Goal: Transaction & Acquisition: Purchase product/service

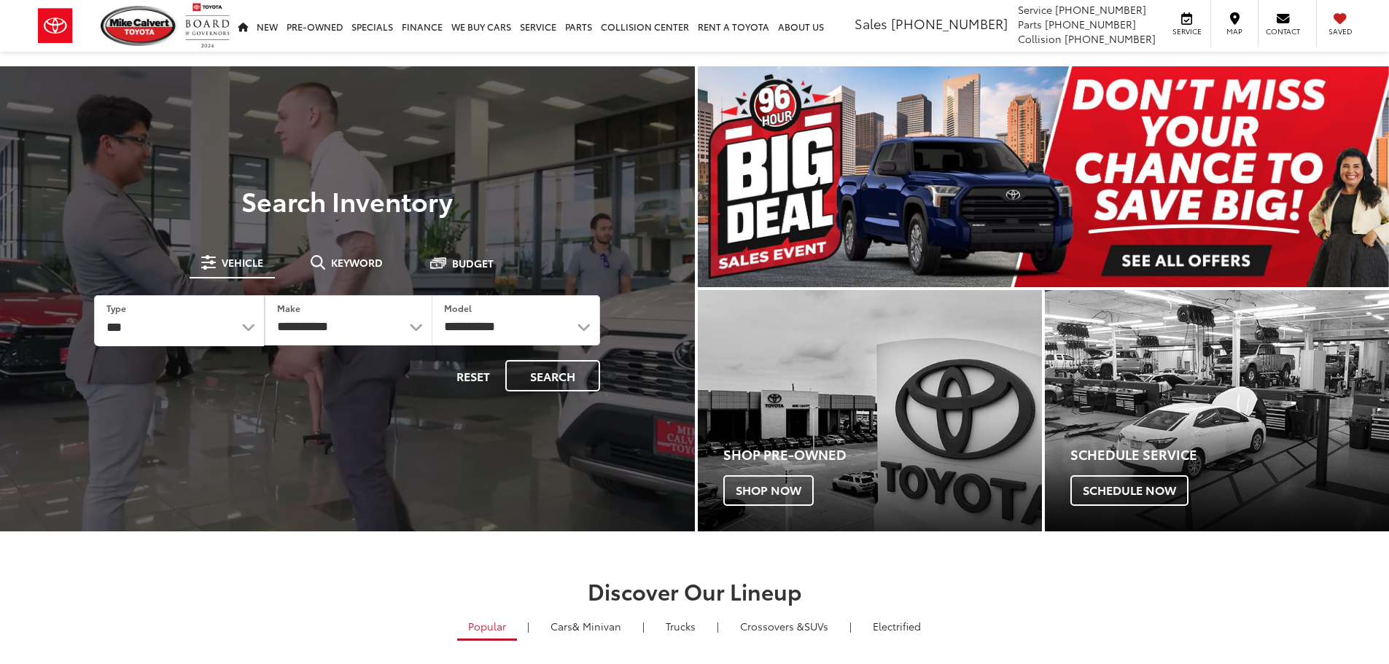
select select "******"
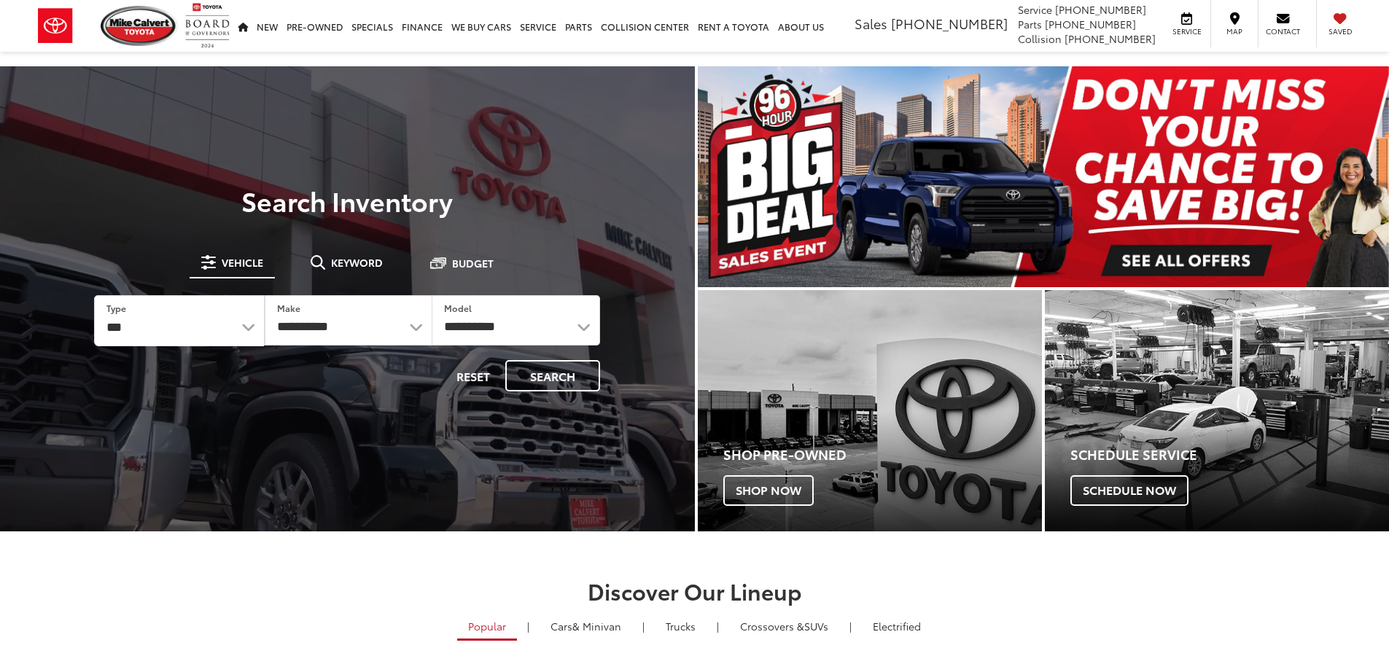
click at [95, 296] on select "*** *** **** *********" at bounding box center [179, 321] width 168 height 50
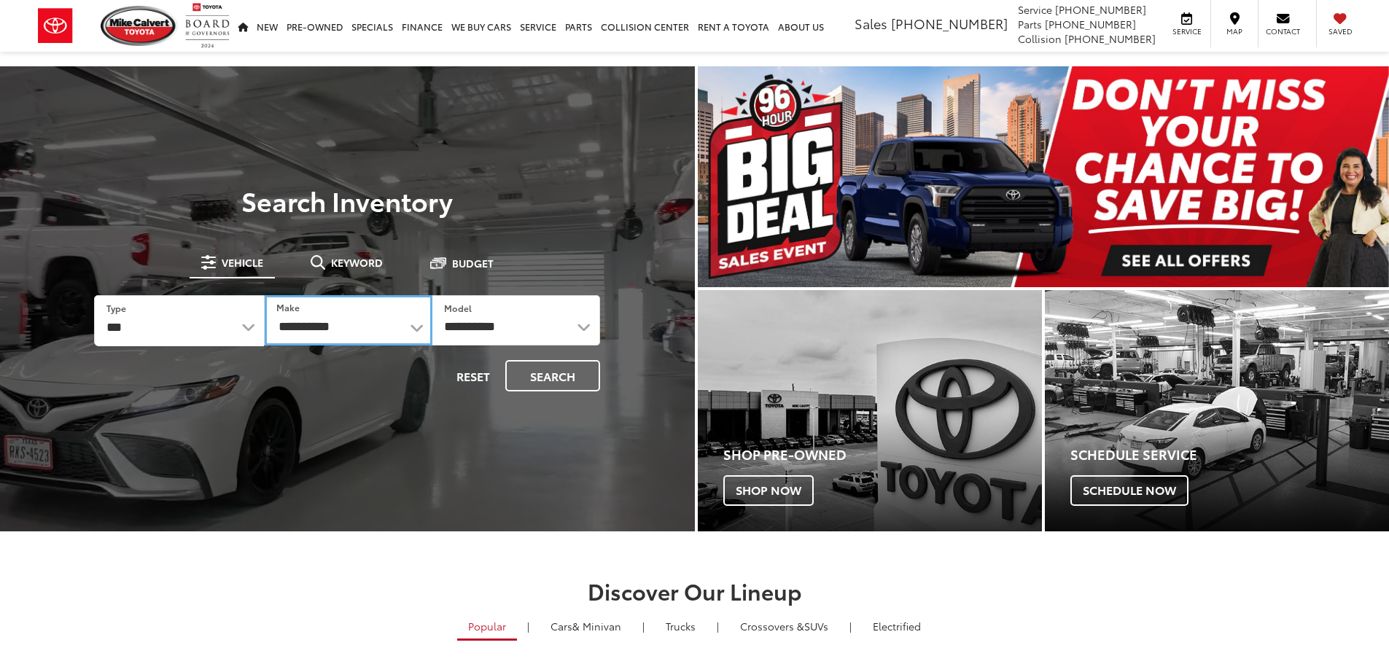
click at [373, 320] on select "**********" at bounding box center [349, 320] width 168 height 50
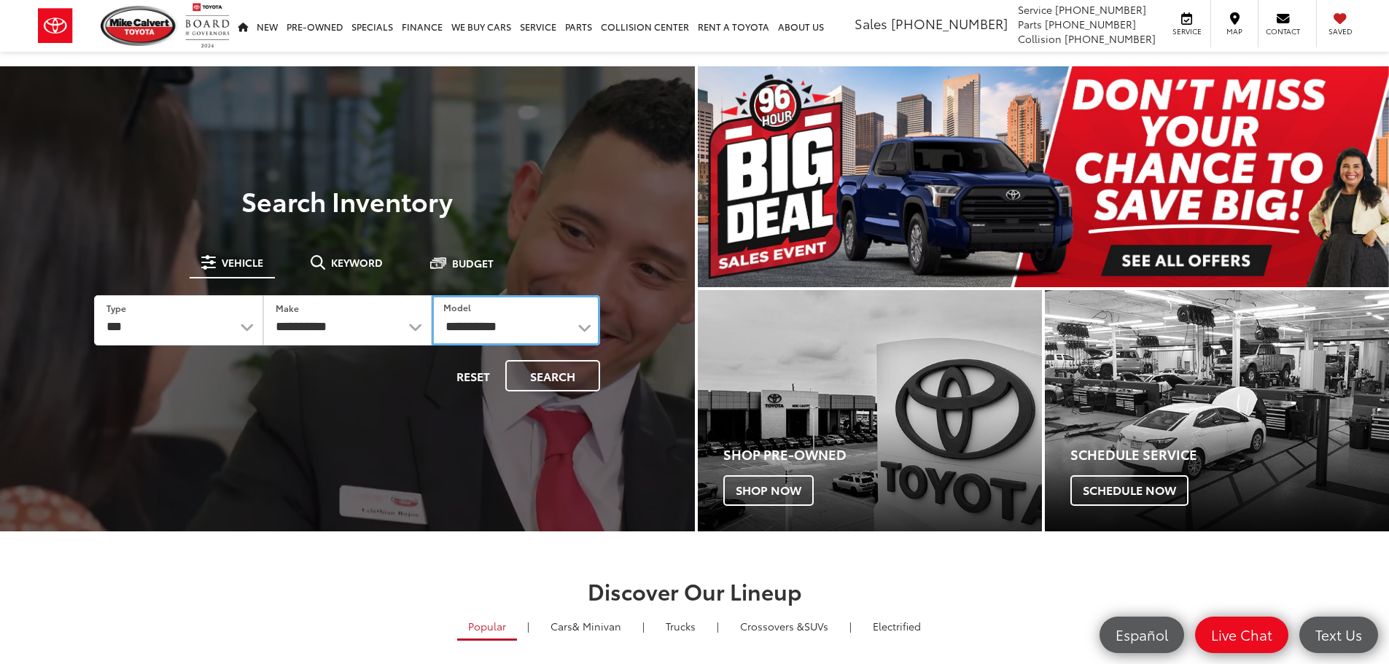
click at [460, 319] on select "**********" at bounding box center [516, 320] width 168 height 50
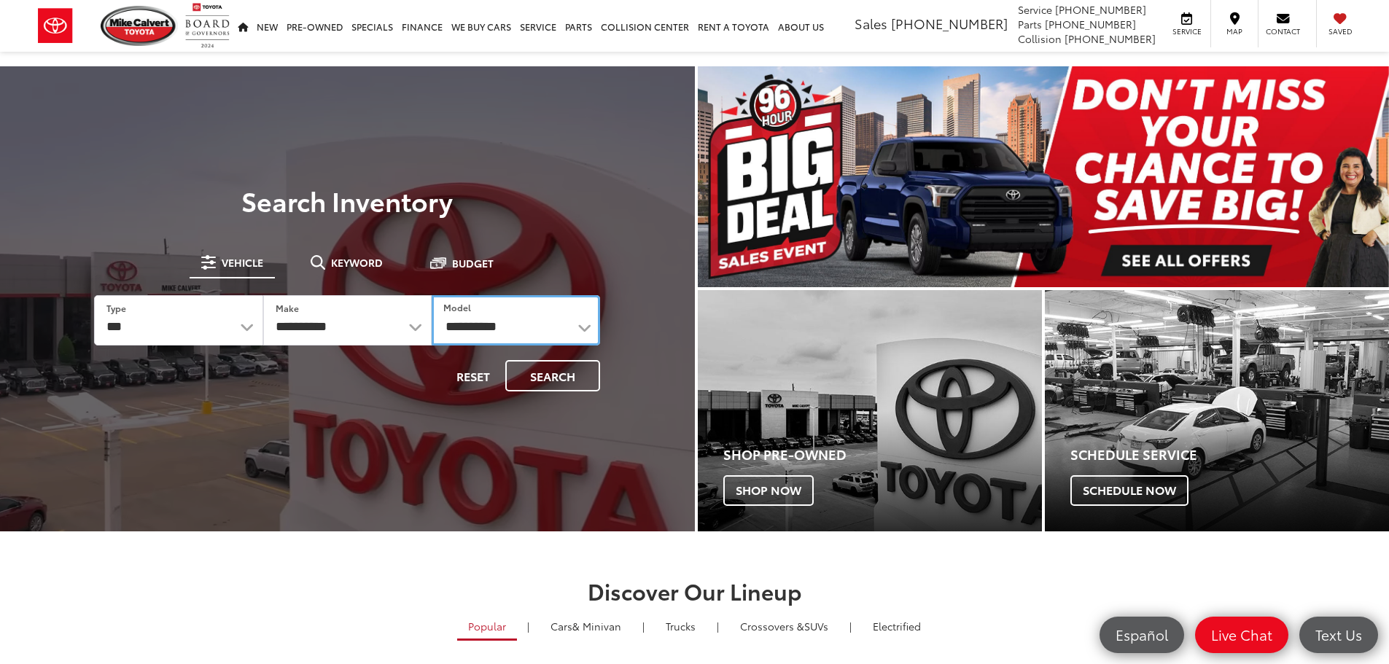
select select "******"
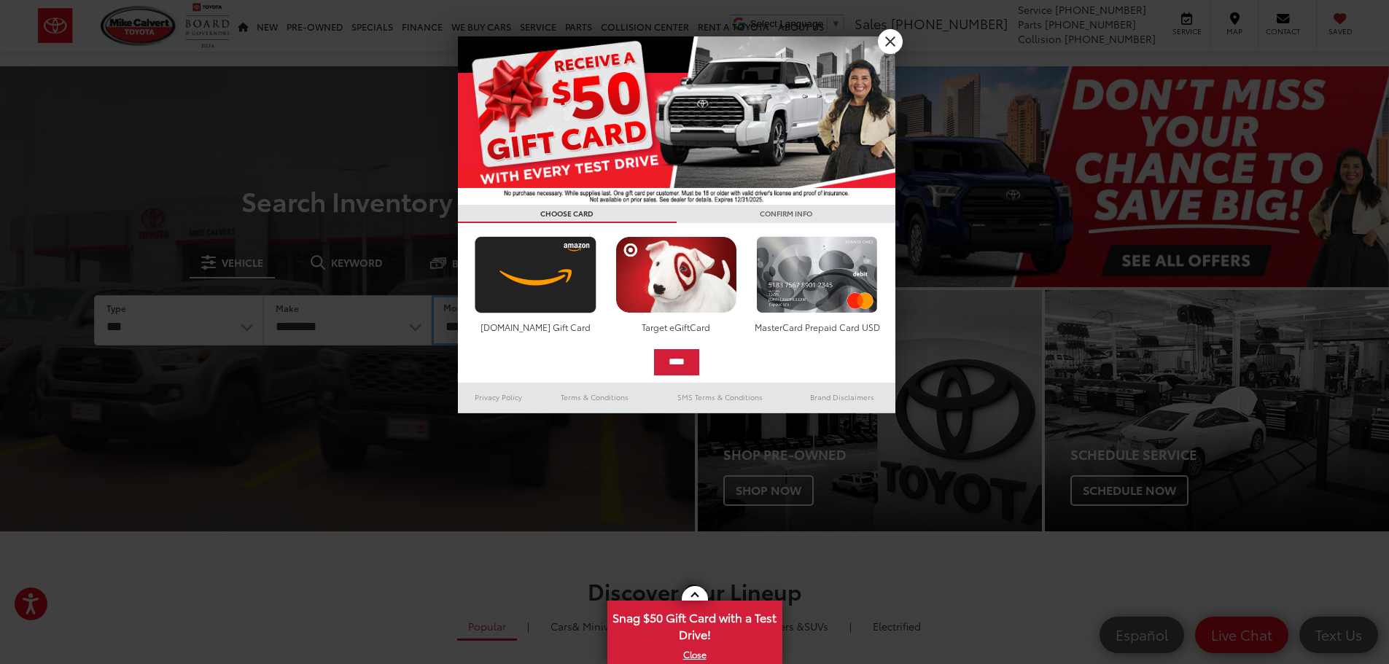
select select "******"
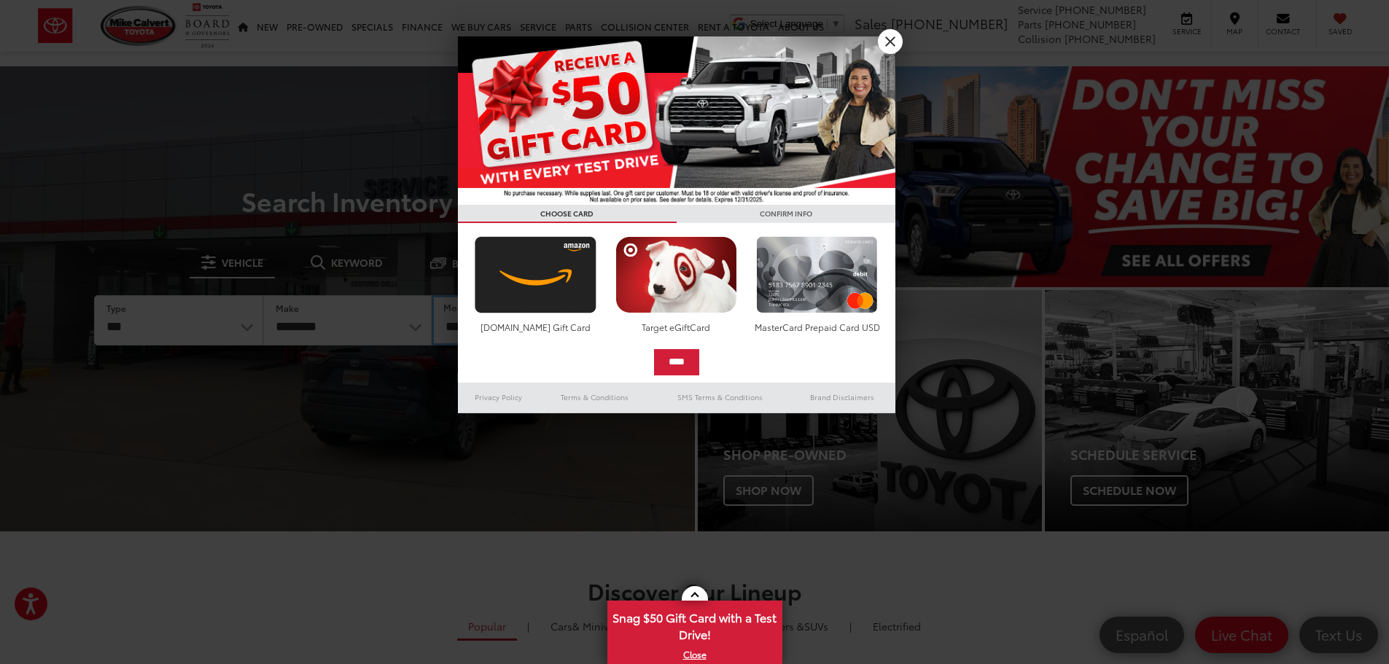
click at [432, 295] on select "**********" at bounding box center [516, 320] width 168 height 50
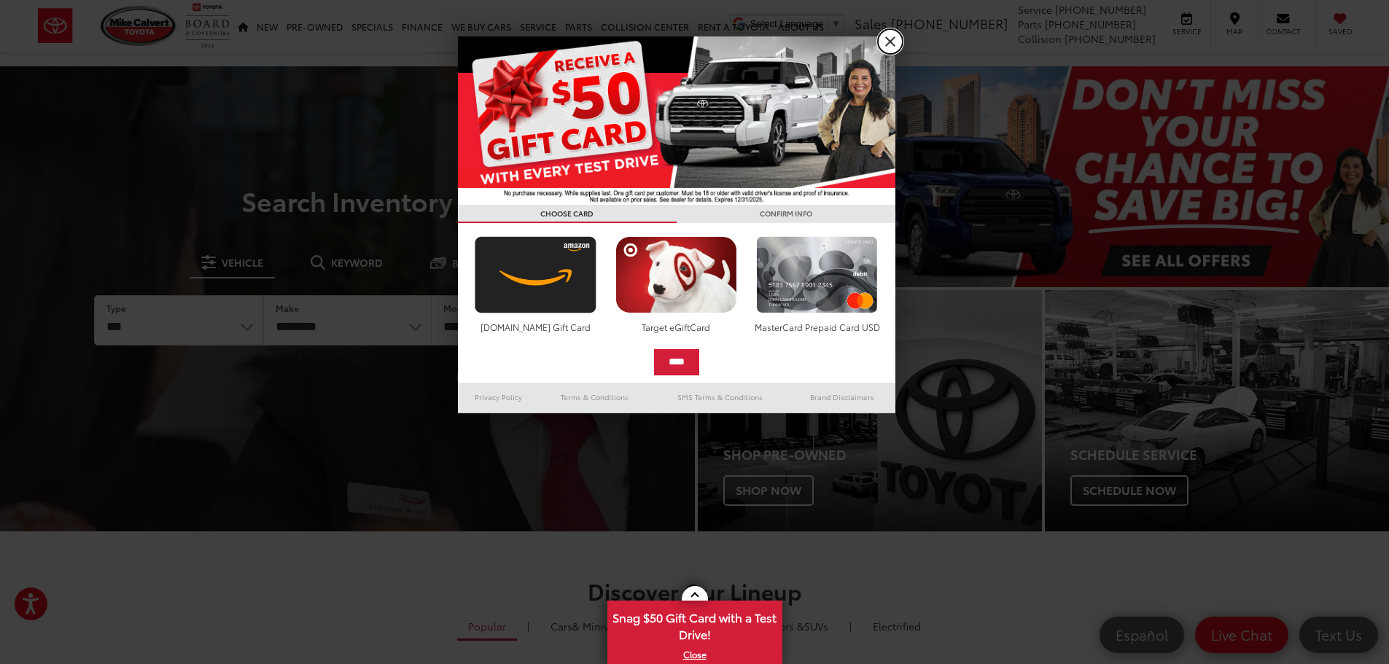
click at [885, 41] on link "X" at bounding box center [890, 41] width 25 height 25
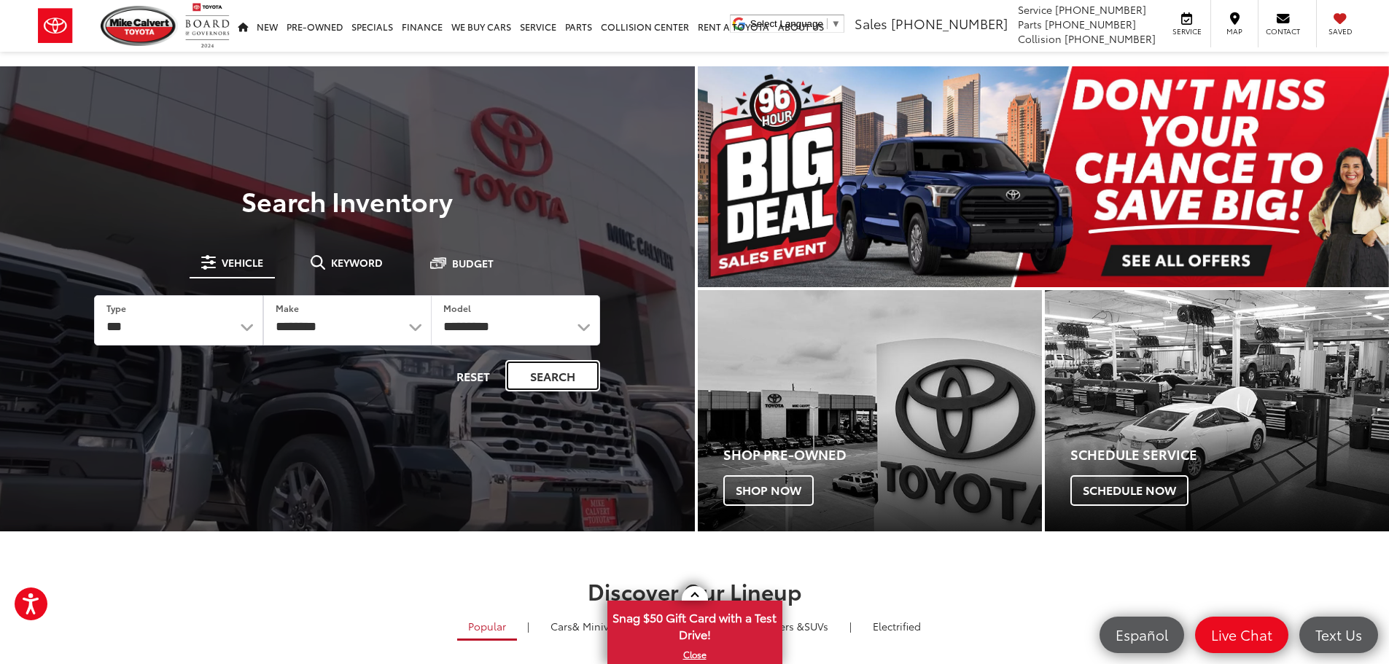
click at [558, 372] on button "Search" at bounding box center [552, 375] width 95 height 31
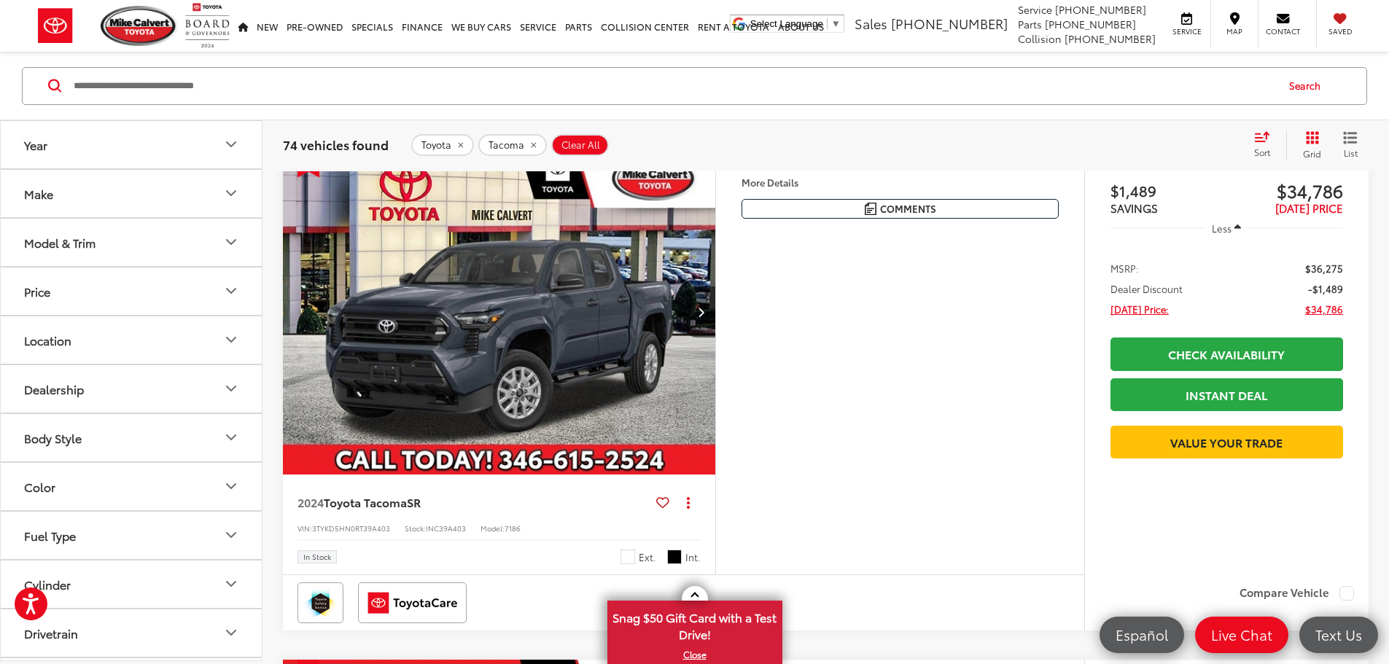
scroll to position [146, 0]
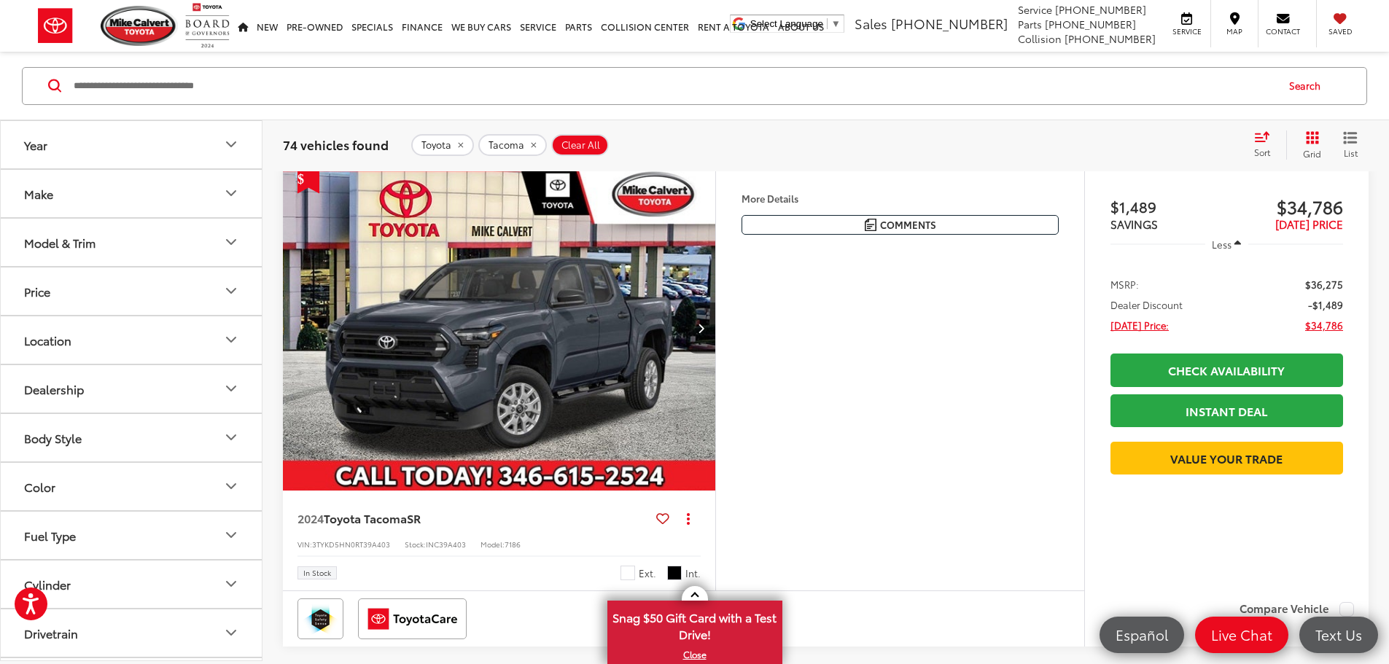
click at [97, 244] on button "Model & Trim" at bounding box center [132, 241] width 262 height 47
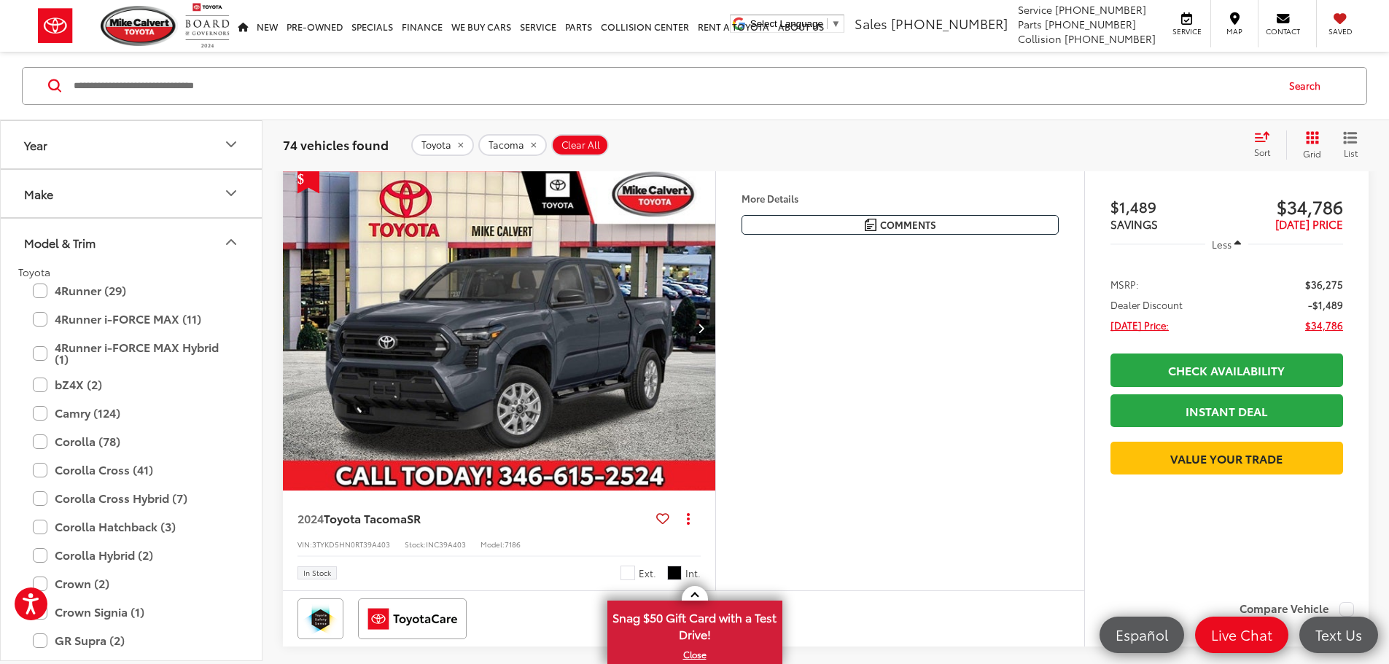
click at [97, 245] on button "Model & Trim" at bounding box center [132, 241] width 262 height 47
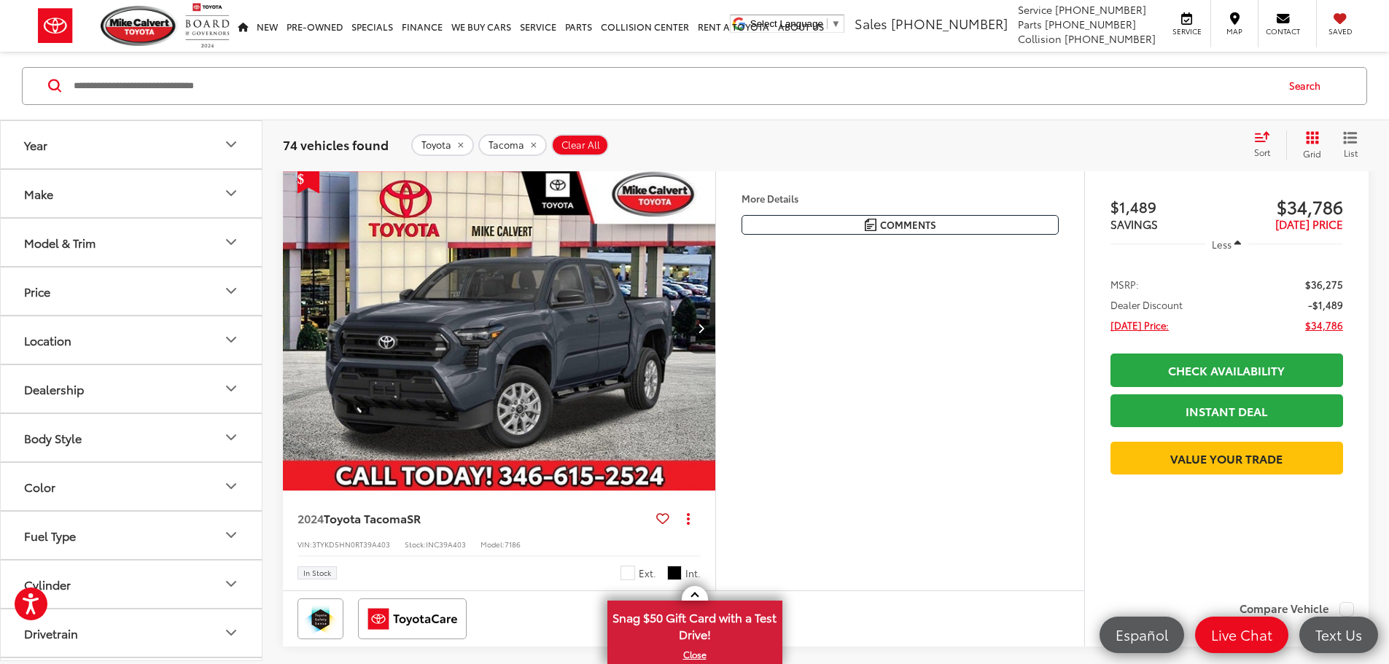
click at [130, 243] on button "Model & Trim" at bounding box center [132, 241] width 262 height 47
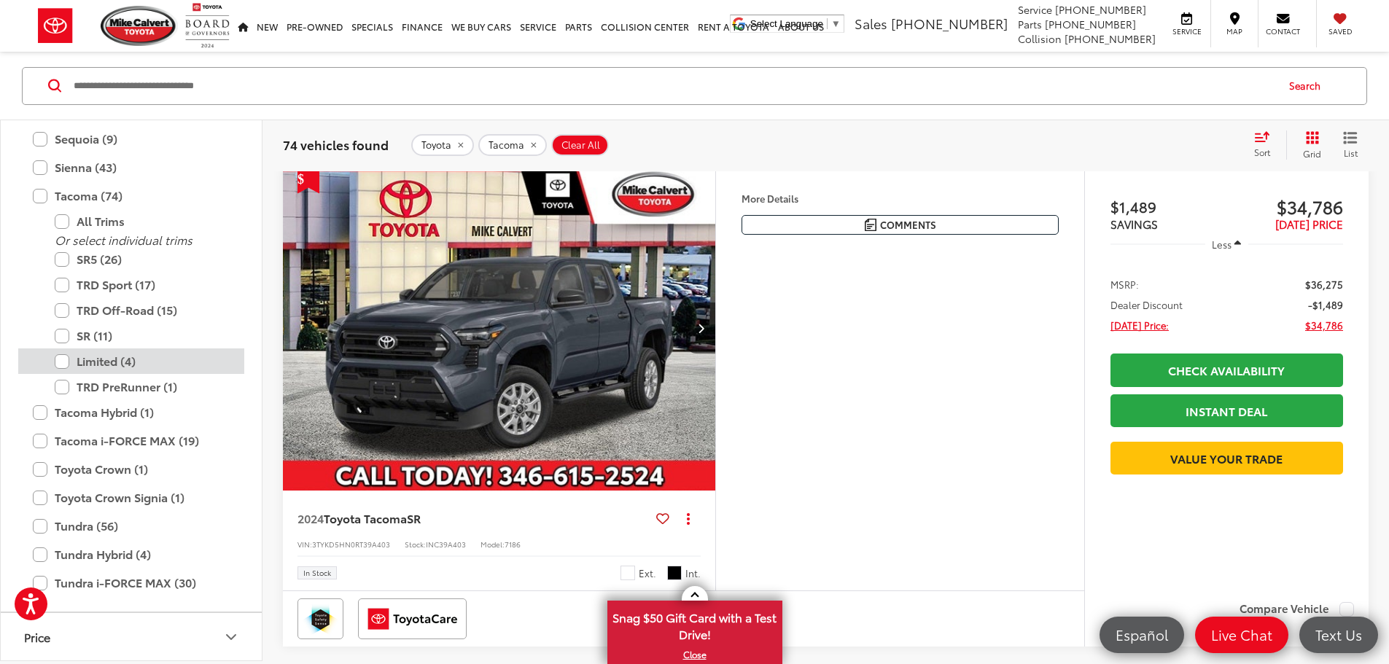
scroll to position [793, 0]
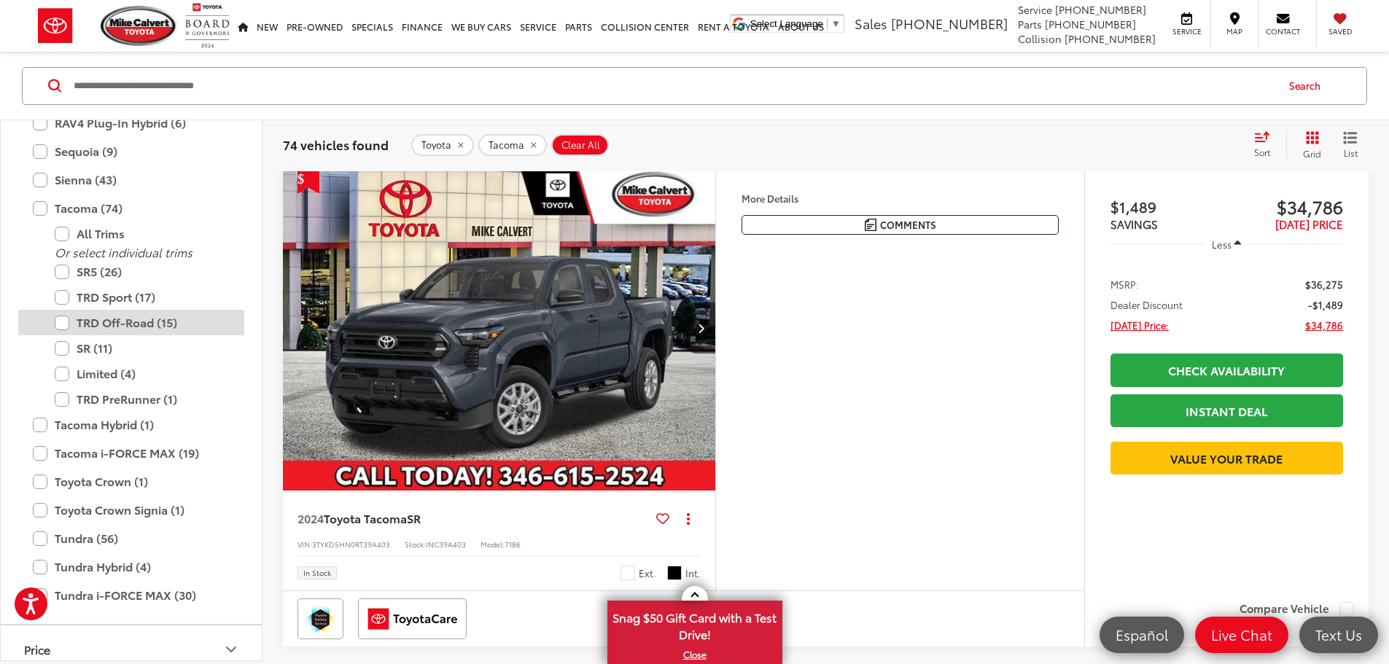
click at [61, 324] on label "TRD Off-Road (15)" at bounding box center [142, 323] width 175 height 26
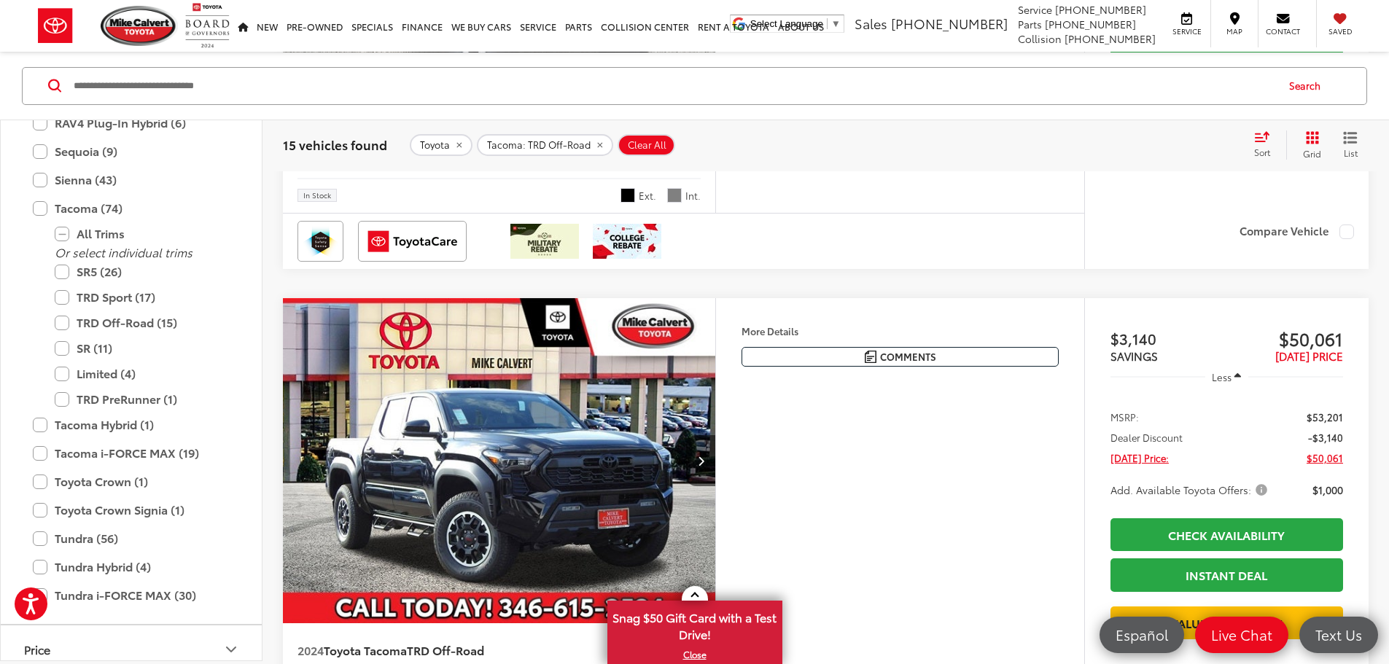
scroll to position [2041, 0]
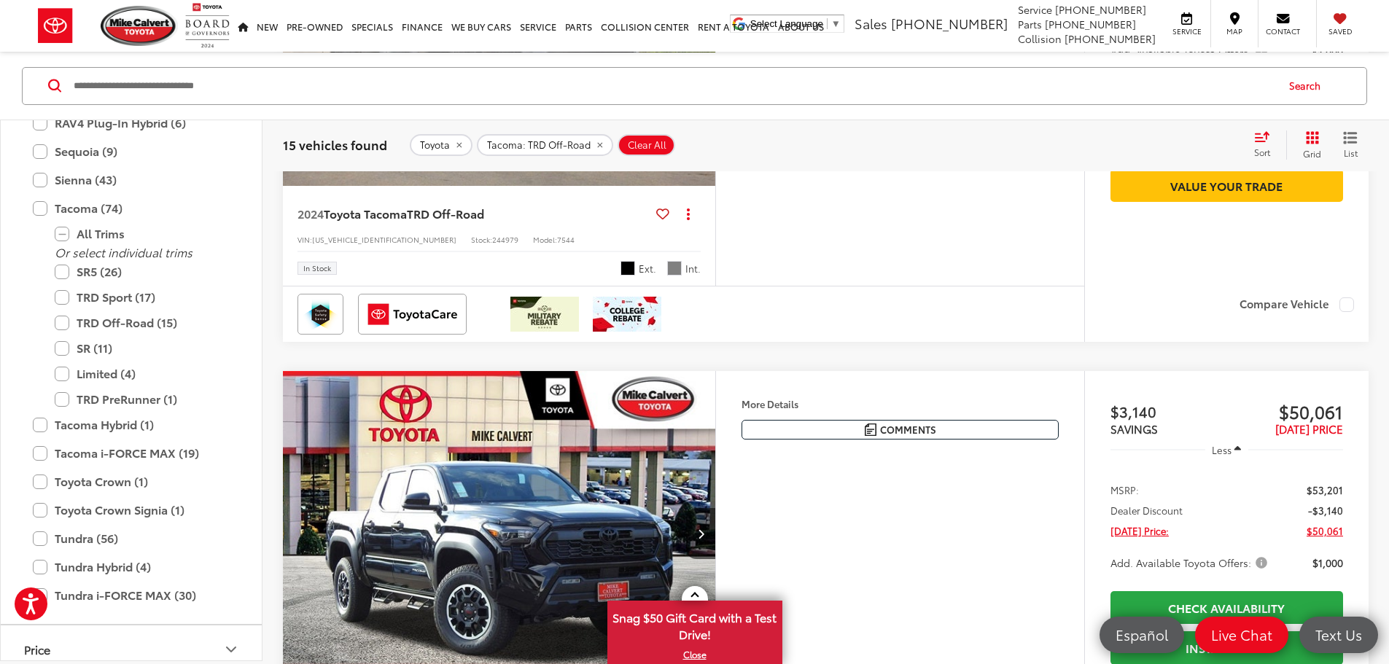
scroll to position [1968, 0]
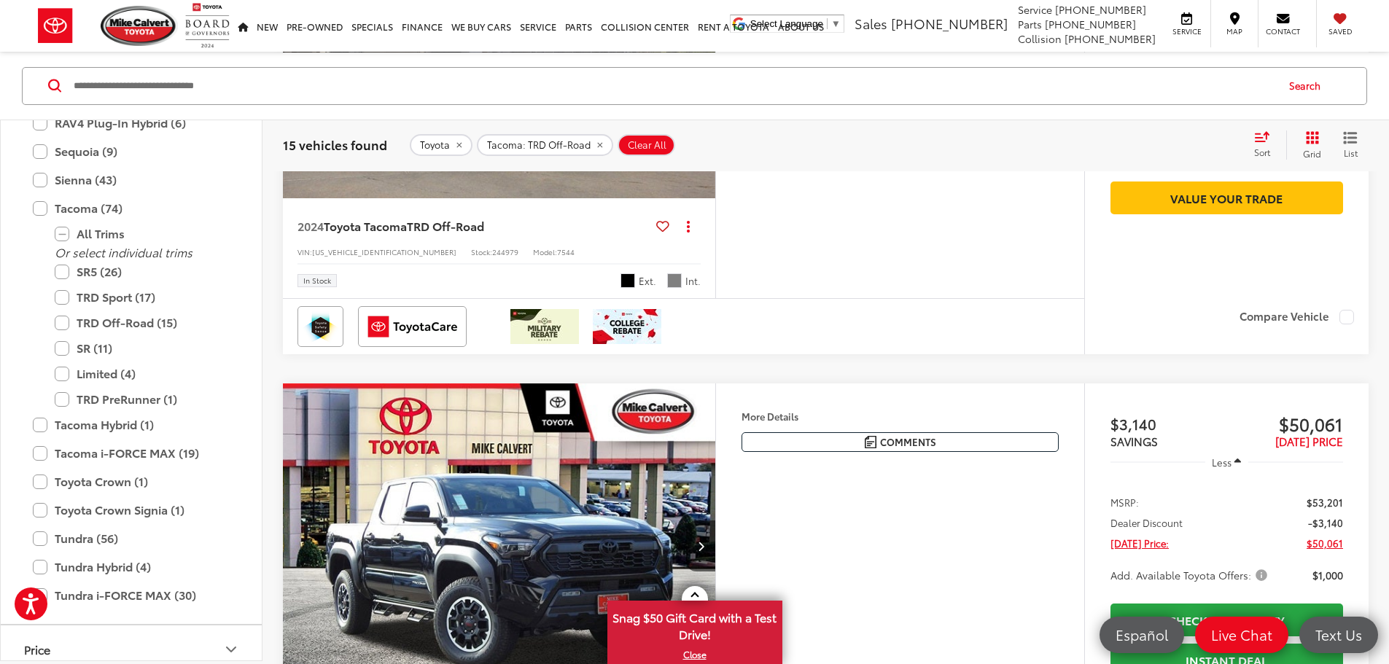
click at [704, 41] on icon "Next image" at bounding box center [701, 36] width 7 height 10
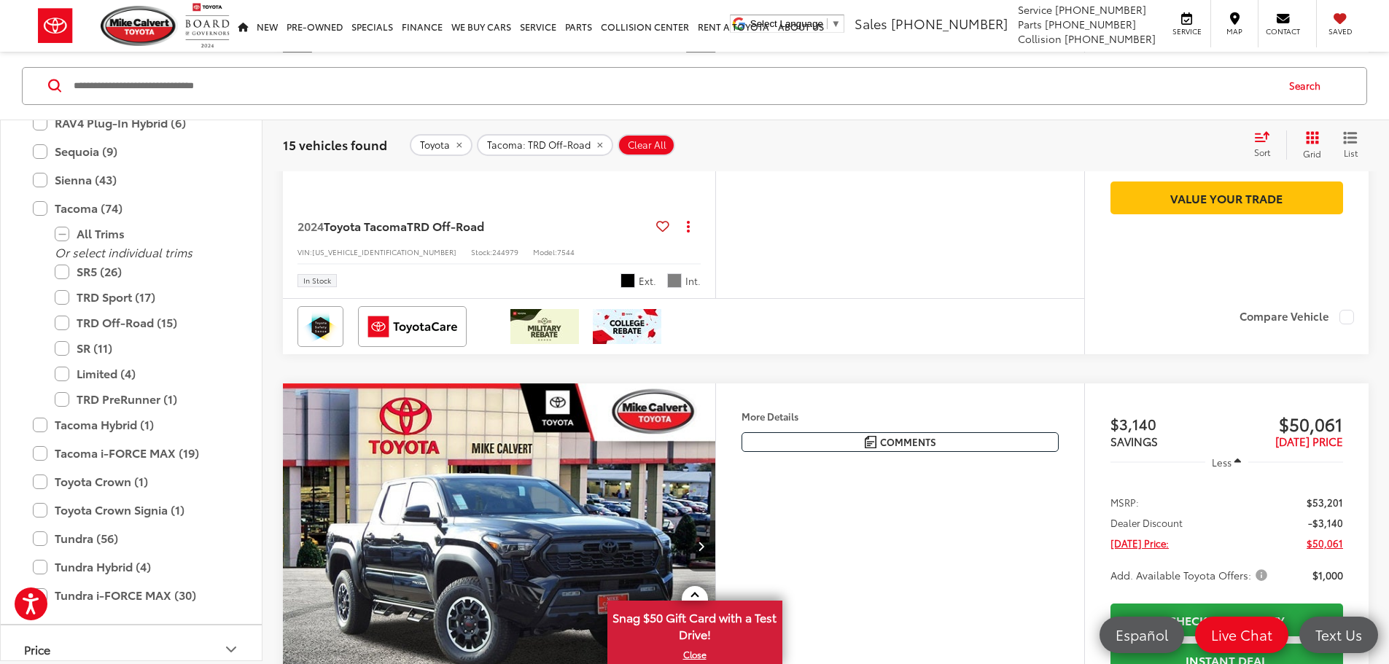
scroll to position [0, 1658]
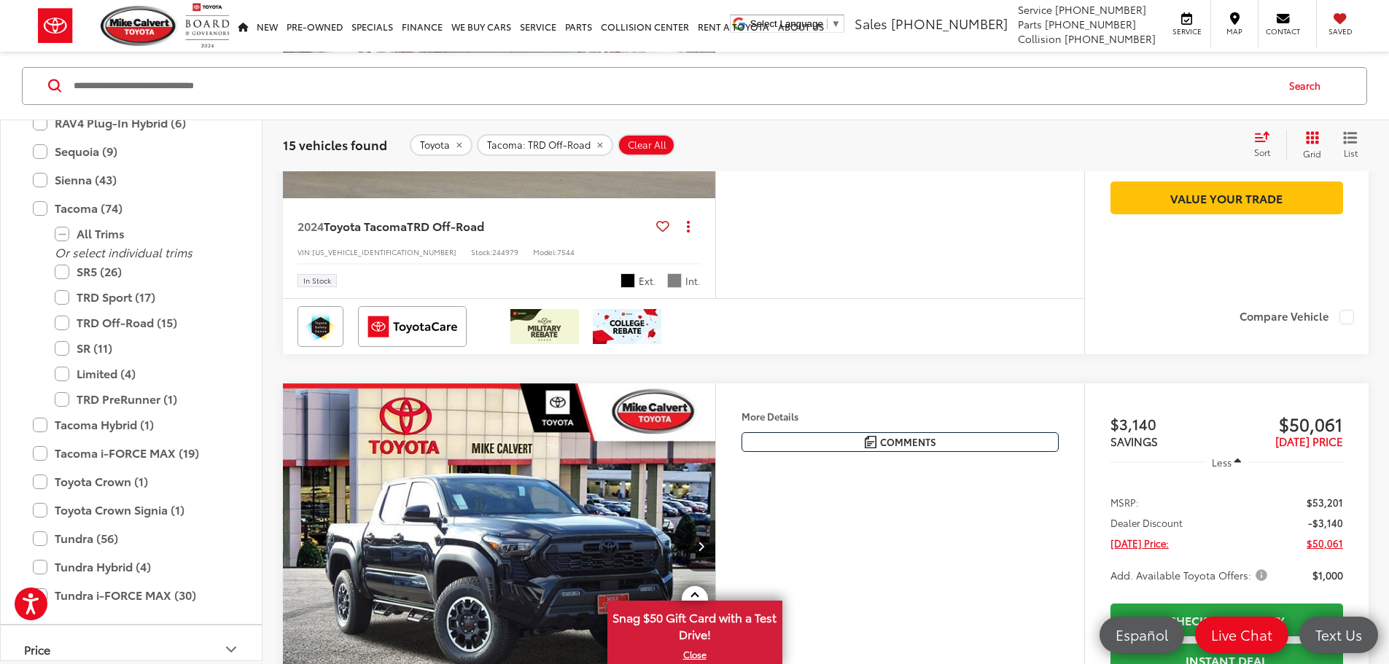
click at [704, 41] on icon "Next image" at bounding box center [701, 36] width 7 height 10
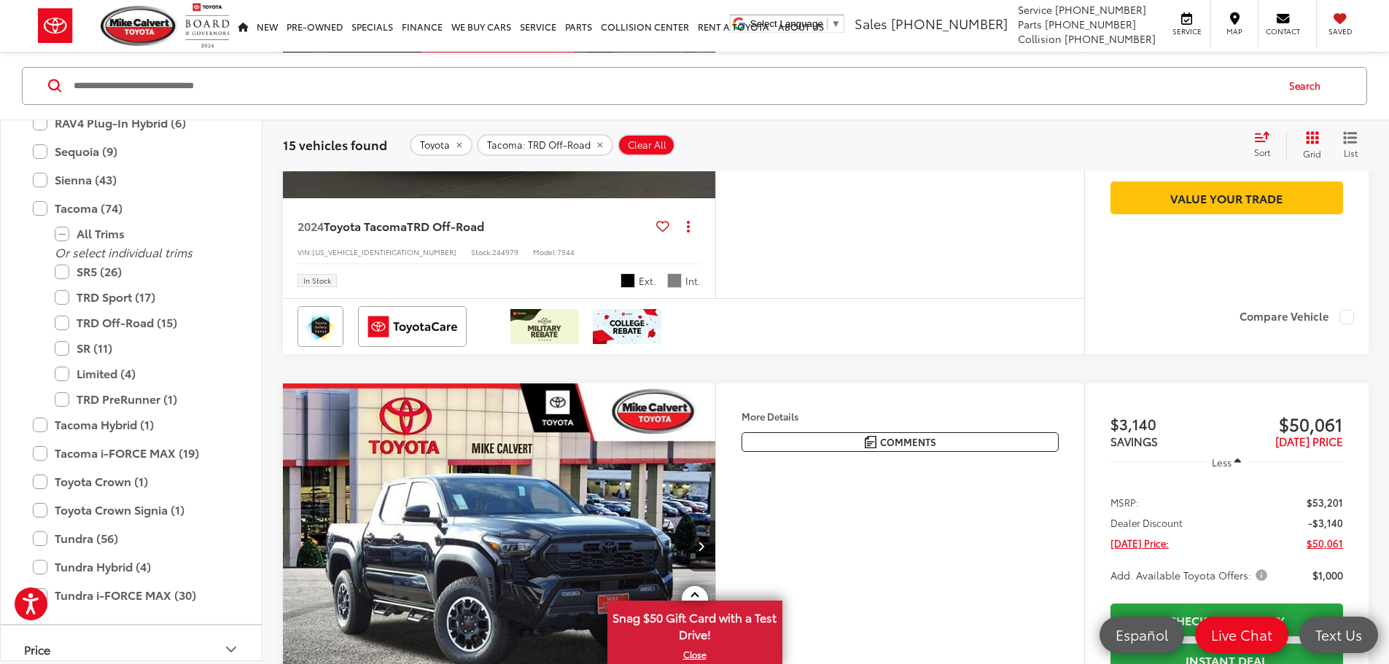
scroll to position [0, 2764]
click at [574, 55] on button "View More" at bounding box center [498, 36] width 154 height 36
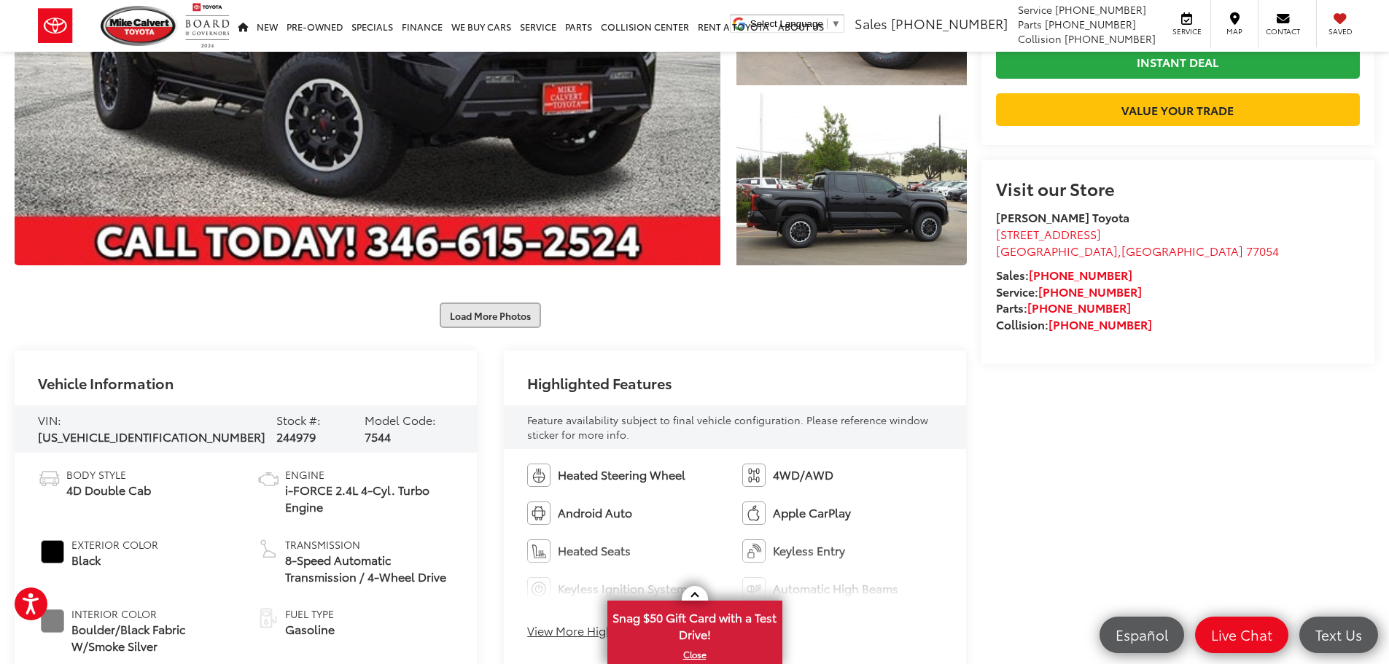
scroll to position [364, 0]
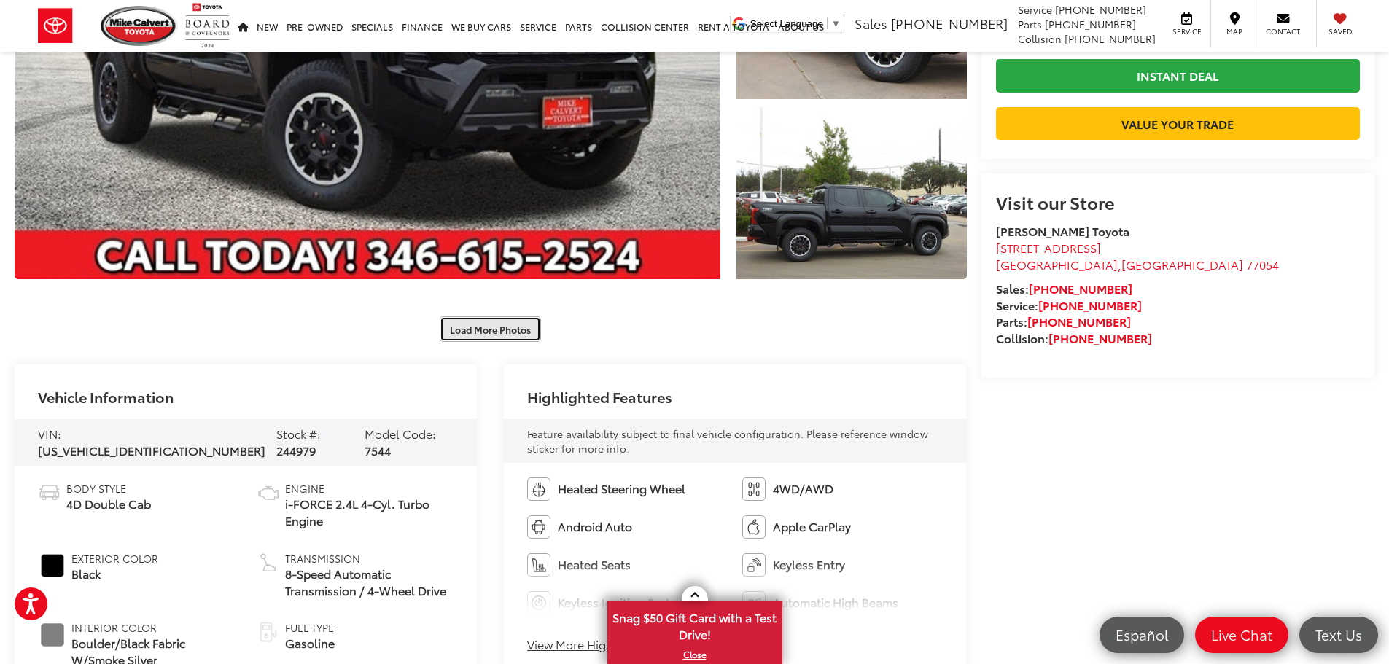
click at [486, 327] on button "Load More Photos" at bounding box center [490, 329] width 101 height 26
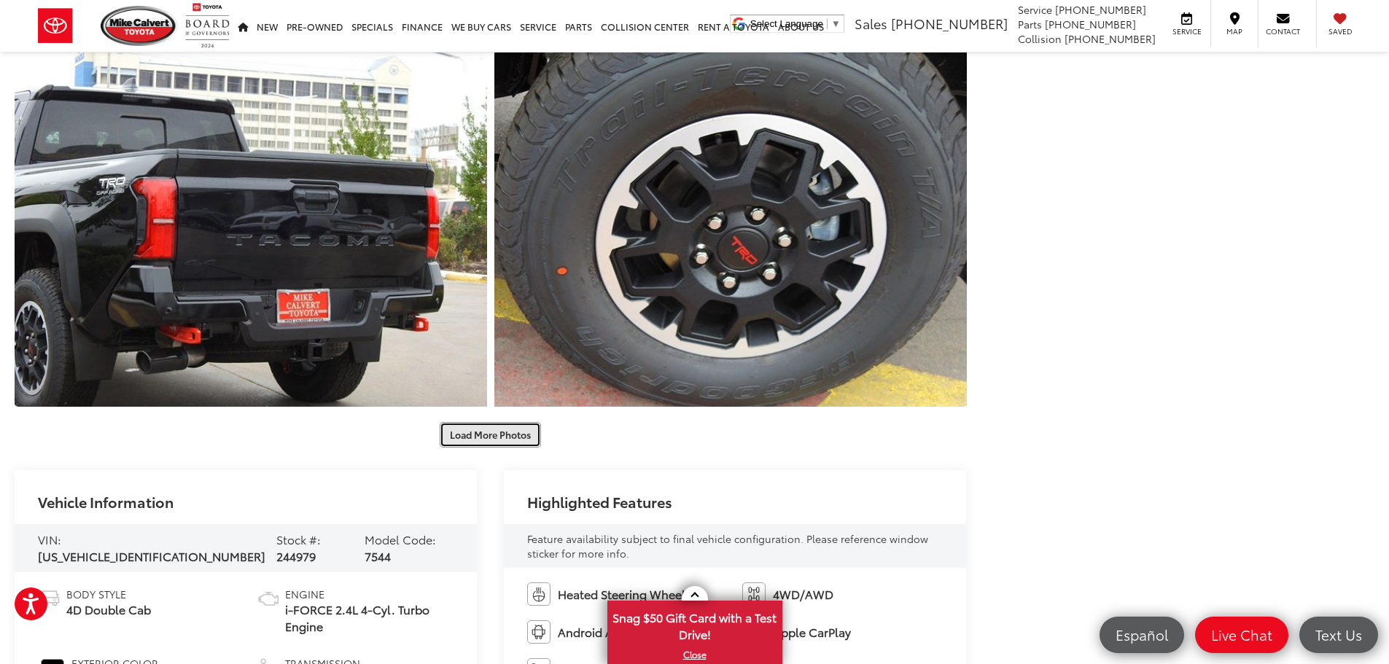
scroll to position [1093, 0]
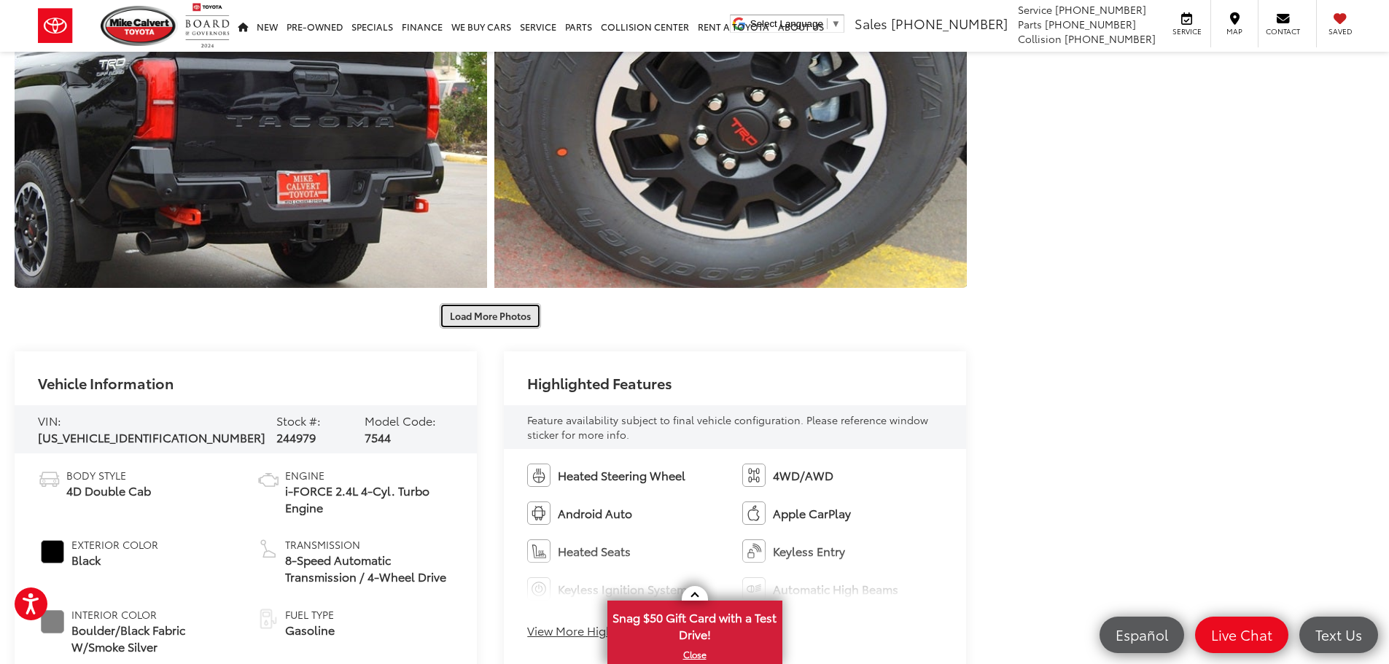
click at [512, 313] on button "Load More Photos" at bounding box center [490, 316] width 101 height 26
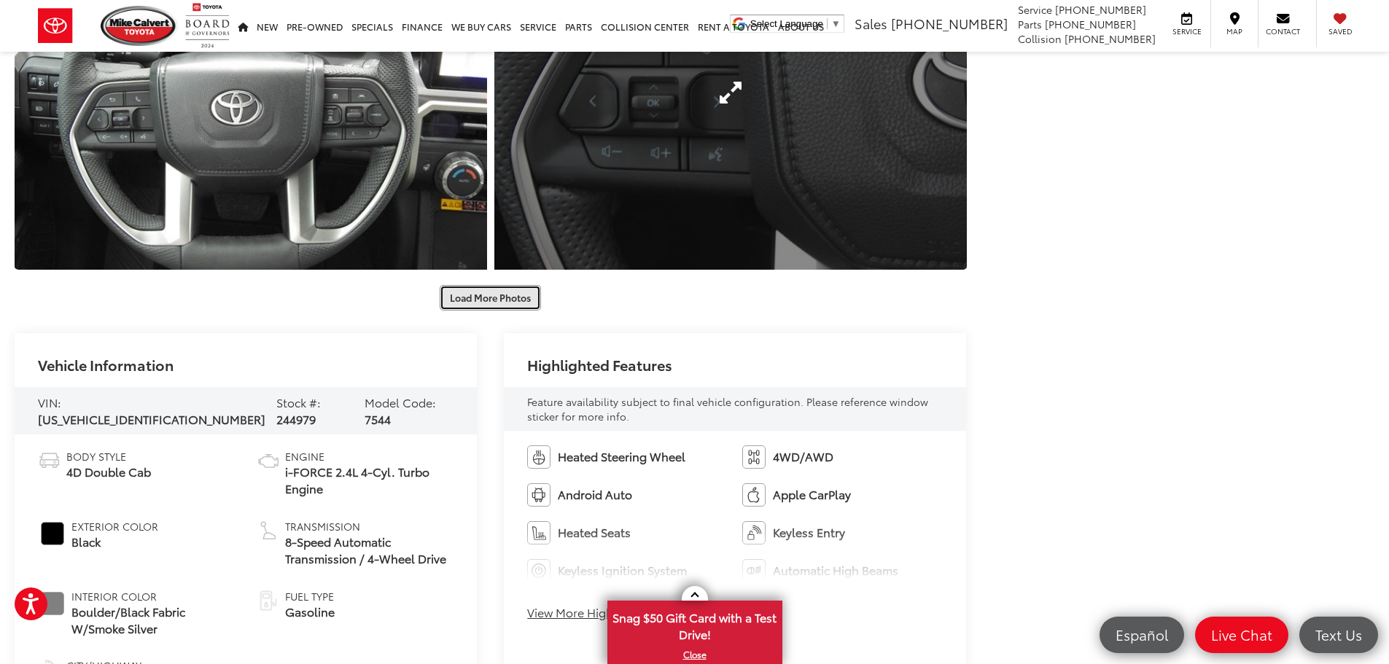
scroll to position [1749, 0]
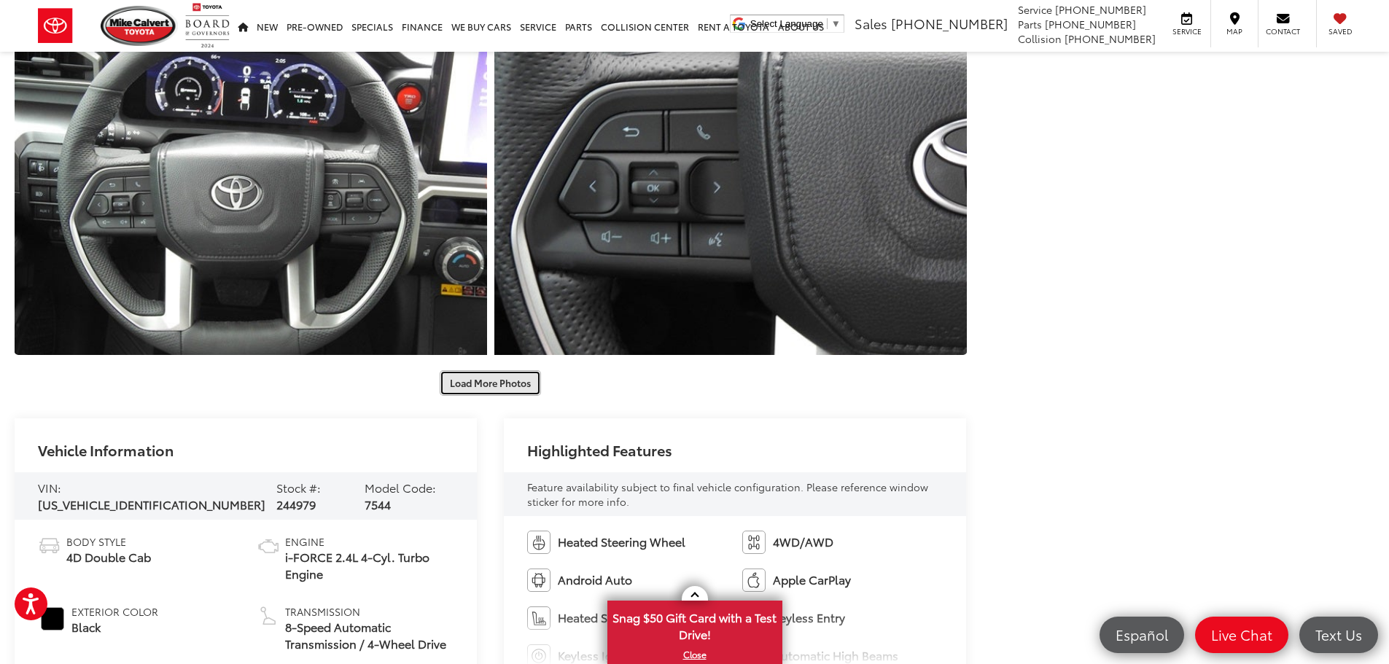
click at [485, 383] on button "Load More Photos" at bounding box center [490, 383] width 101 height 26
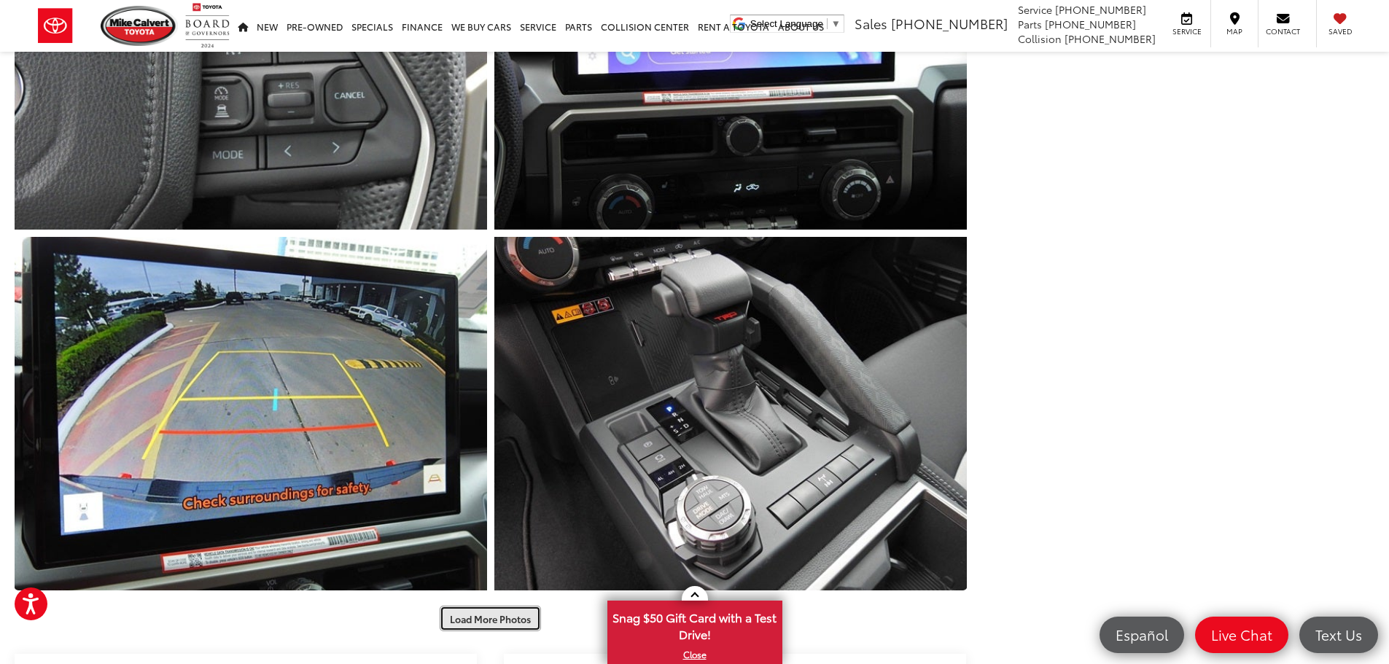
scroll to position [2333, 0]
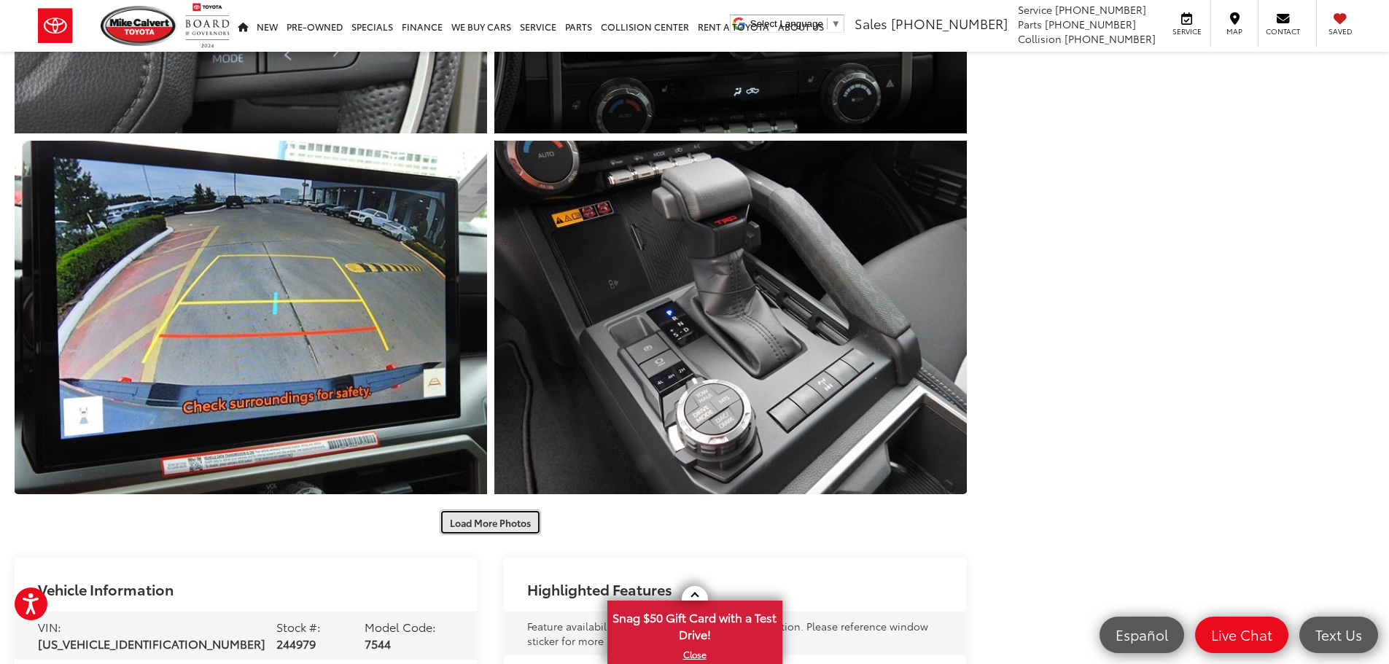
click at [475, 520] on button "Load More Photos" at bounding box center [490, 523] width 101 height 26
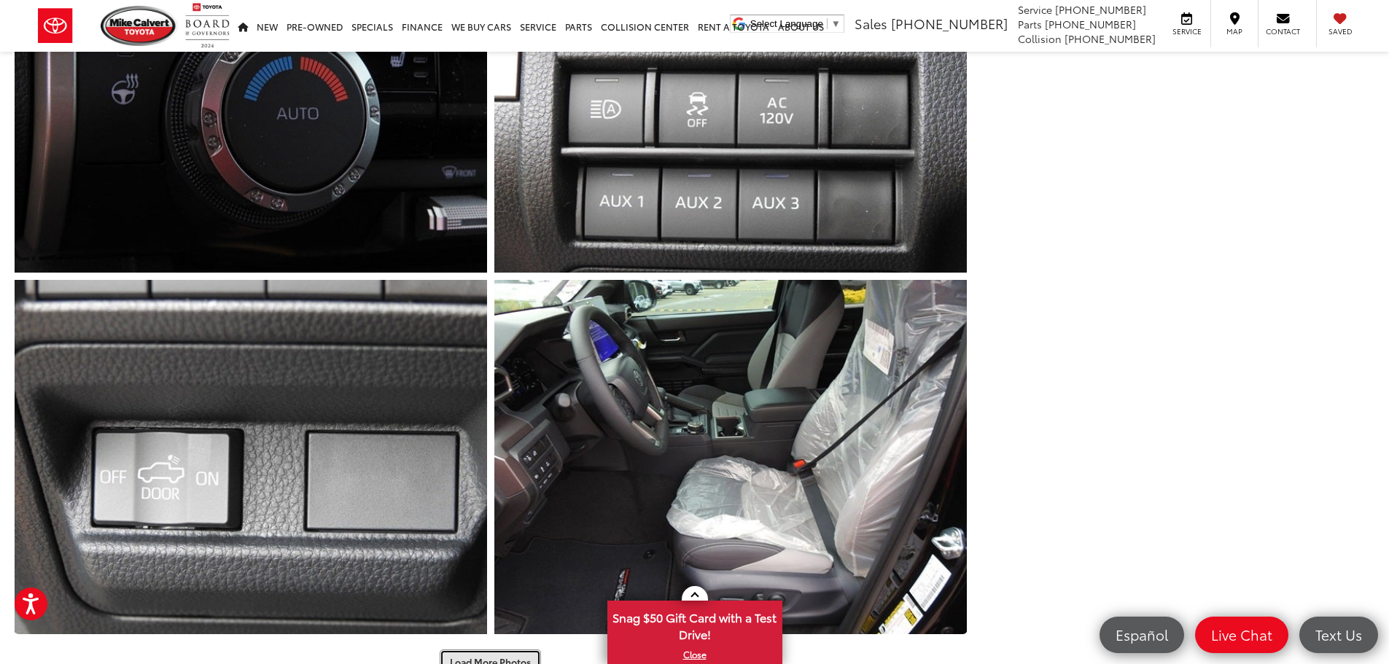
scroll to position [3280, 0]
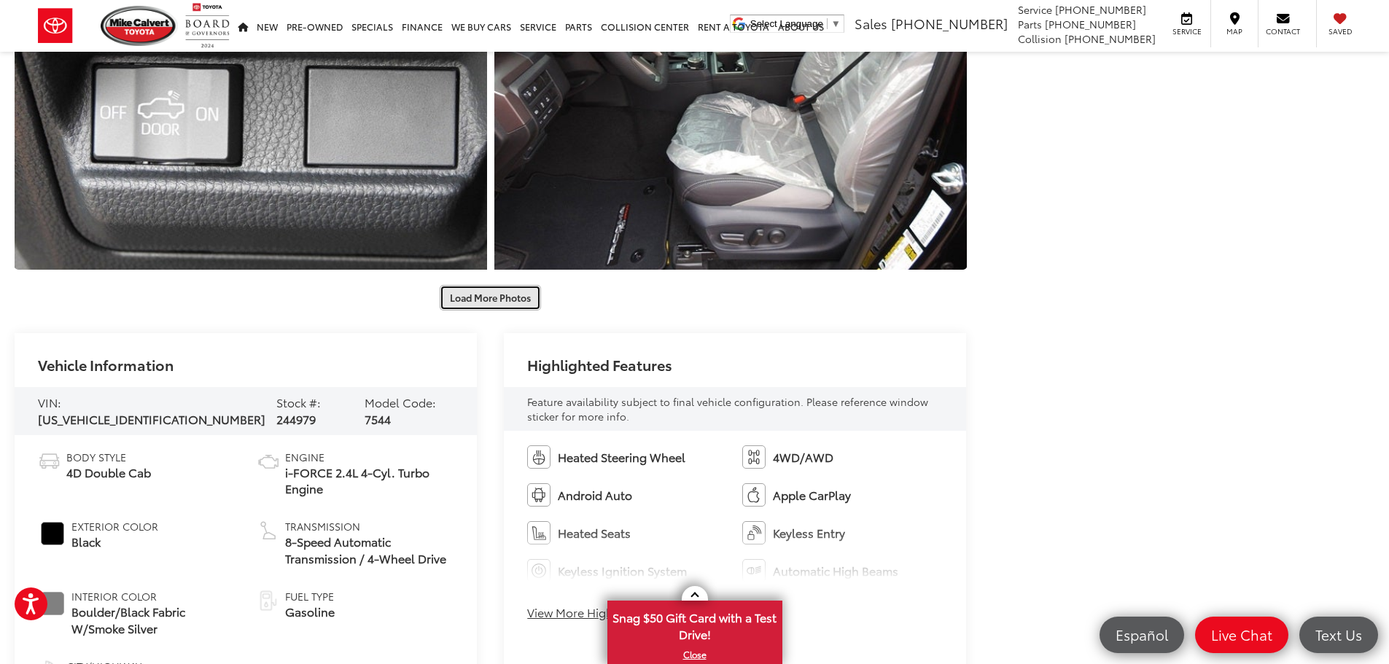
click at [486, 294] on button "Load More Photos" at bounding box center [490, 298] width 101 height 26
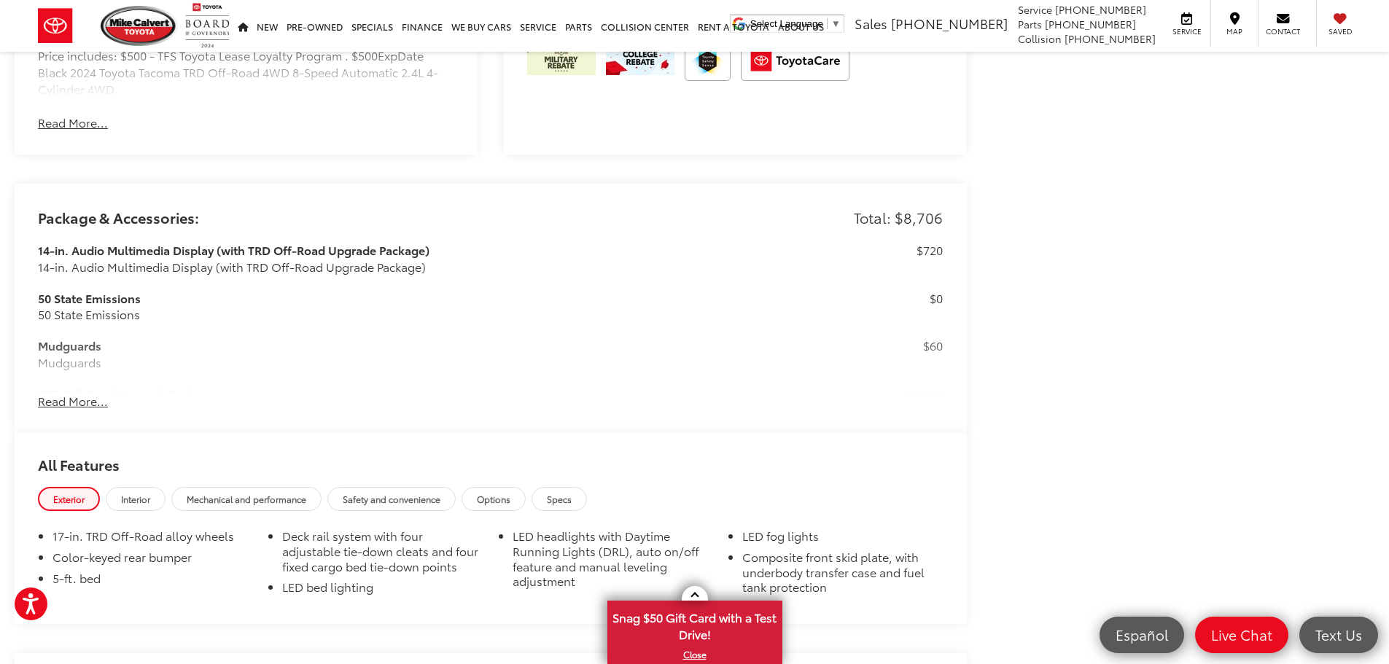
scroll to position [4811, 0]
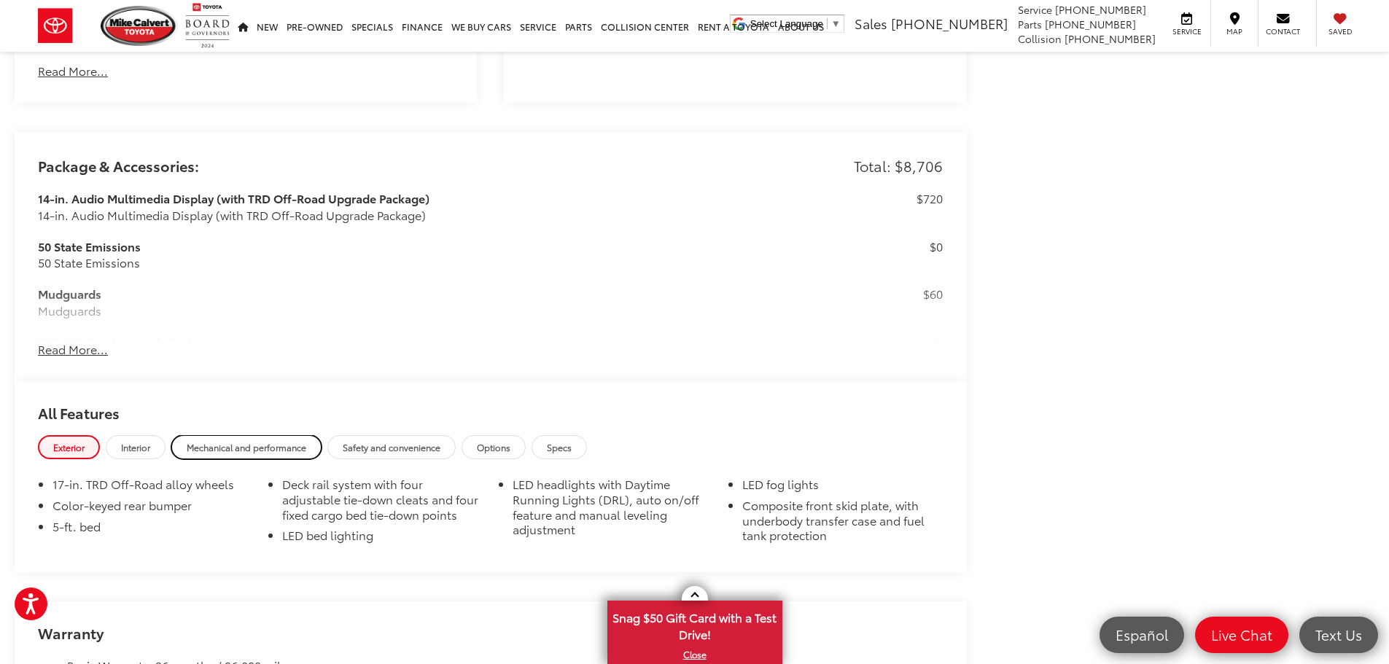
click at [275, 441] on span "Mechanical and performance" at bounding box center [247, 447] width 120 height 12
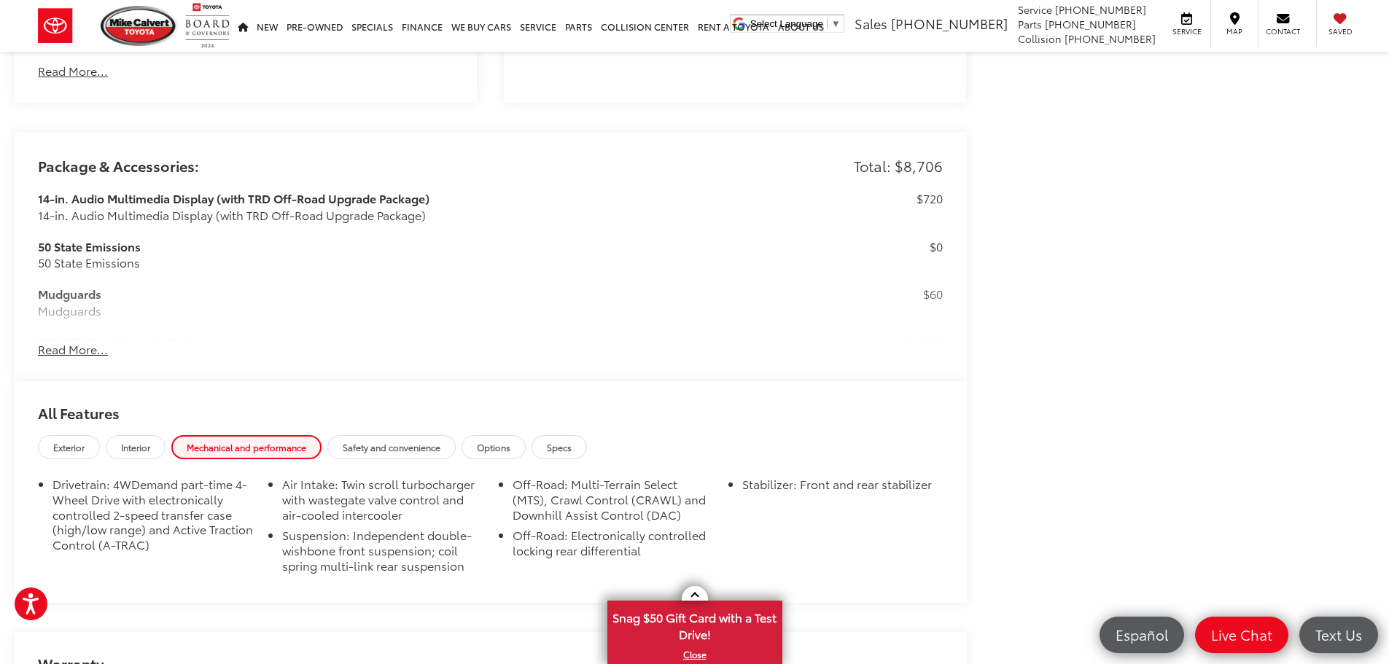
click at [230, 494] on li "Drivetrain: 4WDemand part-time 4-Wheel Drive with electronically controlled 2-s…" at bounding box center [152, 518] width 200 height 82
click at [203, 493] on li "Drivetrain: 4WDemand part-time 4-Wheel Drive with electronically controlled 2-s…" at bounding box center [152, 518] width 200 height 82
click at [372, 504] on li "Air Intake: Twin scroll turbocharger with wastegate valve control and air-coole…" at bounding box center [382, 502] width 200 height 51
click at [381, 571] on li "Suspension: Independent double-wishbone front suspension; coil spring multi-lin…" at bounding box center [382, 553] width 200 height 51
click at [376, 556] on li "Suspension: Independent double-wishbone front suspension; coil spring multi-lin…" at bounding box center [382, 553] width 200 height 51
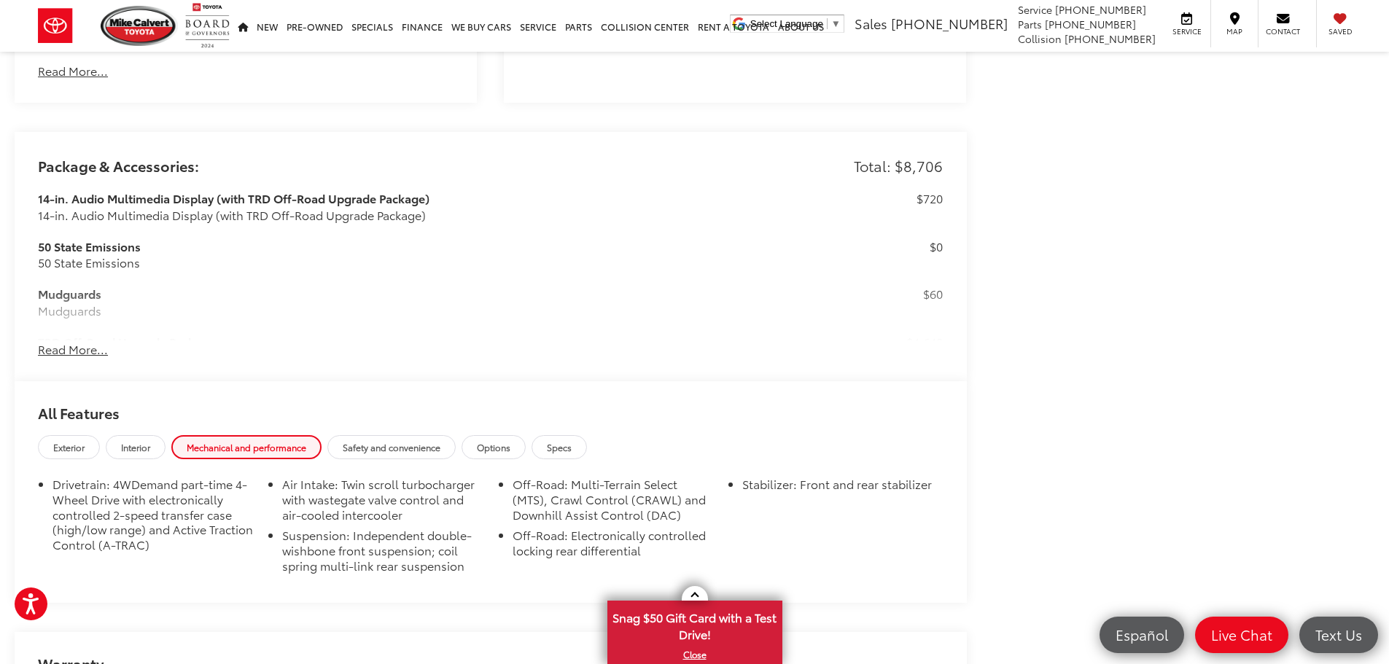
click at [377, 504] on li "Air Intake: Twin scroll turbocharger with wastegate valve control and air-coole…" at bounding box center [382, 502] width 200 height 51
click at [574, 504] on li "Off-Road: Multi-Terrain Select (MTS), Crawl Control (CRAWL) and Downhill Assist…" at bounding box center [612, 502] width 200 height 51
click at [589, 547] on li "Off-Road: Electronically controlled locking rear differential" at bounding box center [612, 546] width 200 height 36
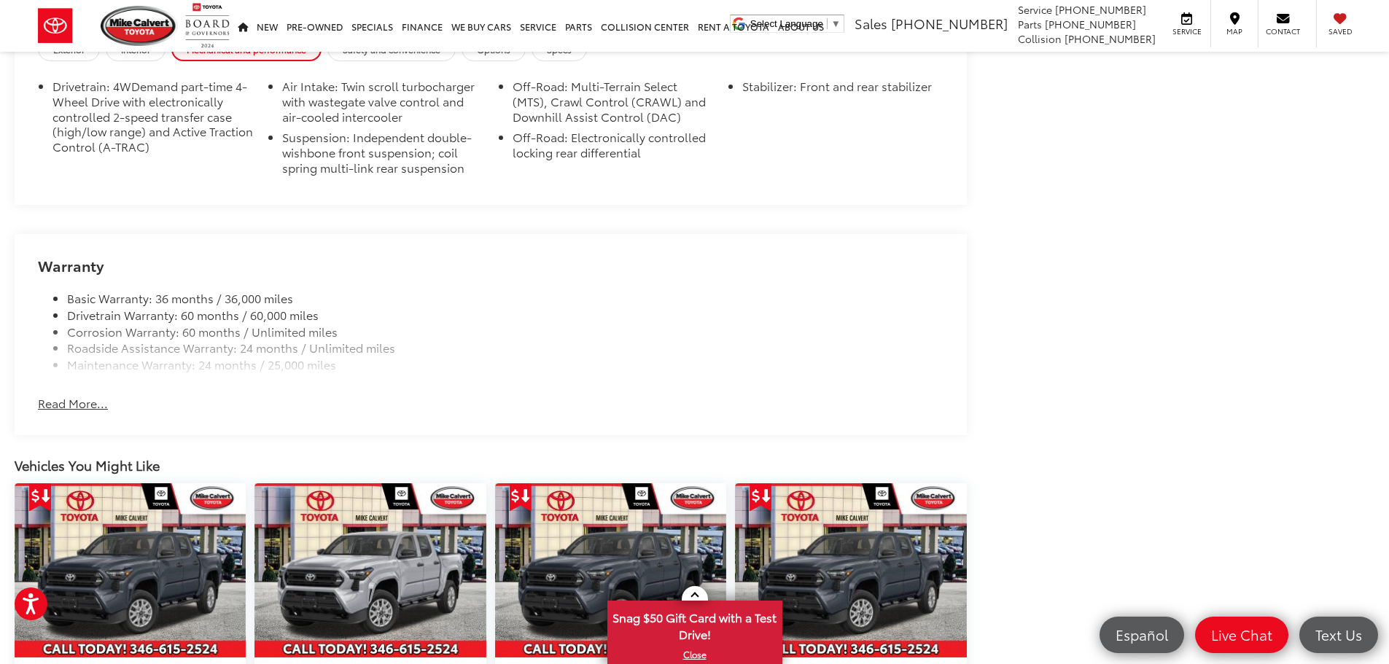
scroll to position [5248, 0]
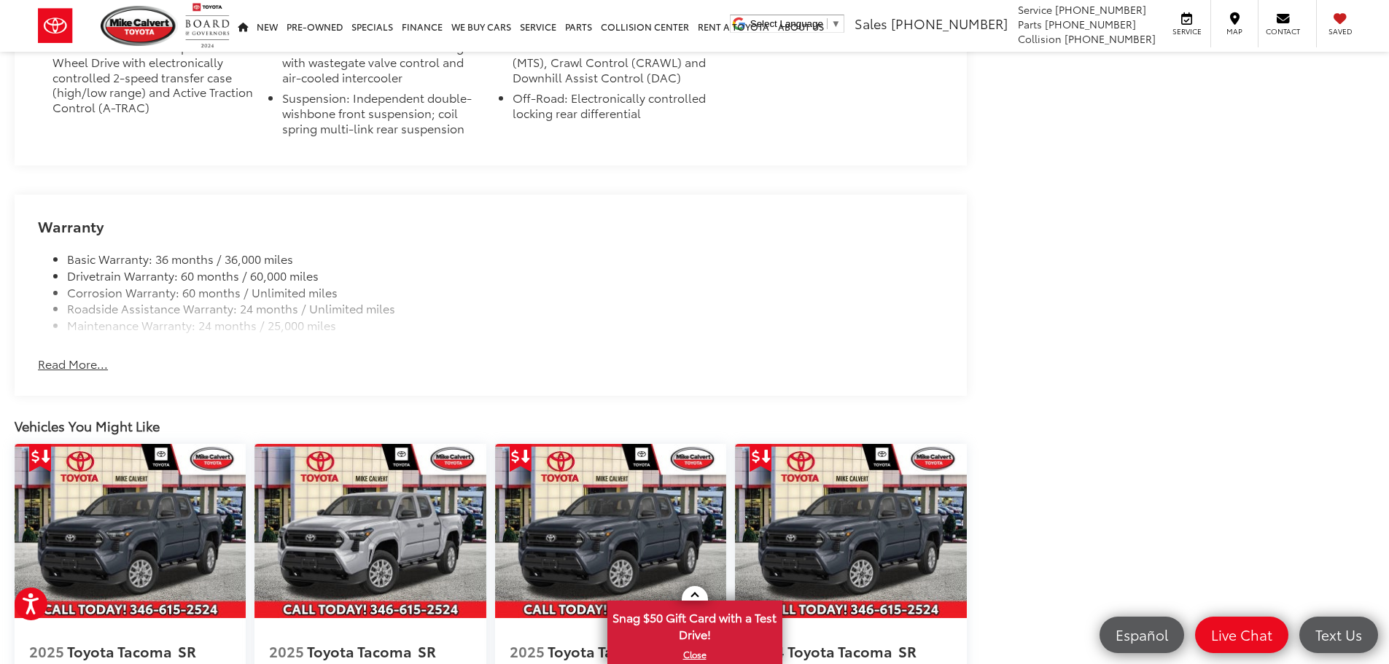
click at [69, 361] on button "Read More..." at bounding box center [73, 364] width 70 height 17
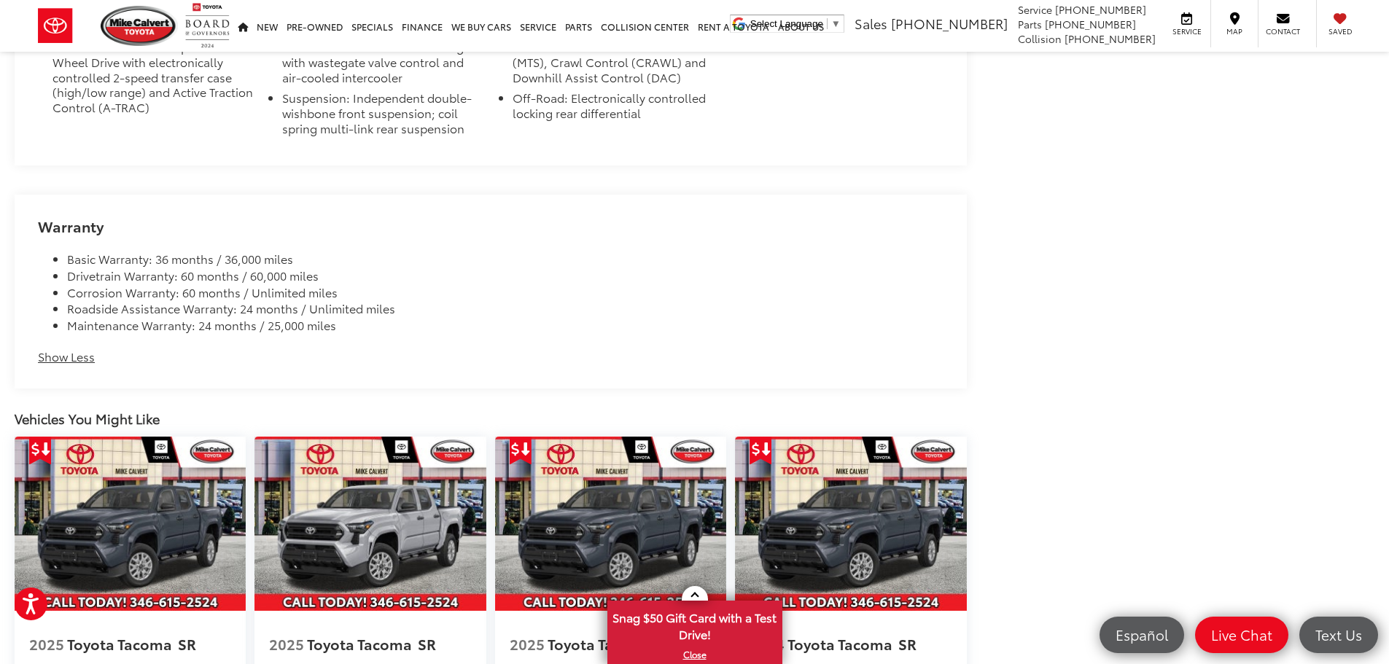
click at [157, 308] on li "Roadside Assistance Warranty: 24 months / Unlimited miles" at bounding box center [504, 308] width 875 height 17
click at [242, 295] on li "Corrosion Warranty: 60 months / Unlimited miles" at bounding box center [504, 292] width 875 height 17
click at [246, 300] on li "Roadside Assistance Warranty: 24 months / Unlimited miles" at bounding box center [504, 308] width 875 height 17
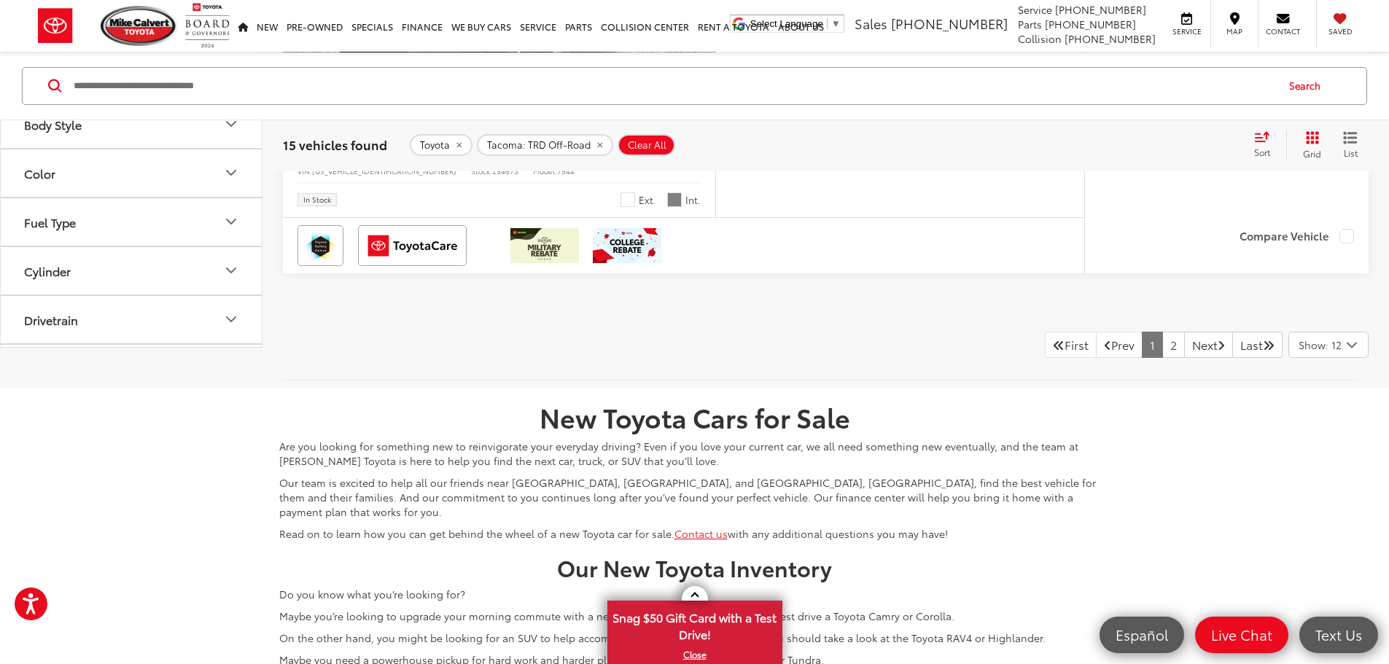
scroll to position [6116, 0]
